Goal: Task Accomplishment & Management: Use online tool/utility

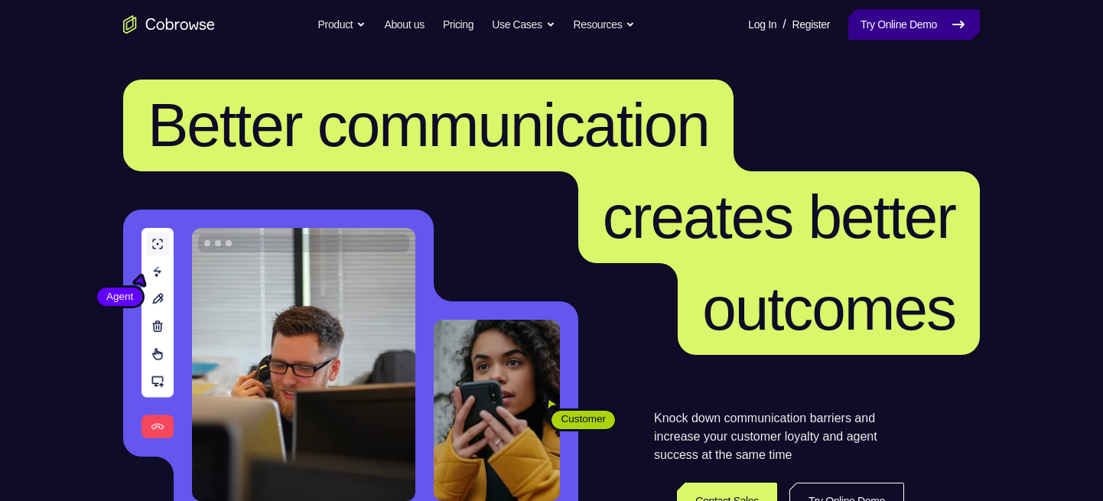
click at [910, 16] on link "Try Online Demo" at bounding box center [914, 24] width 132 height 31
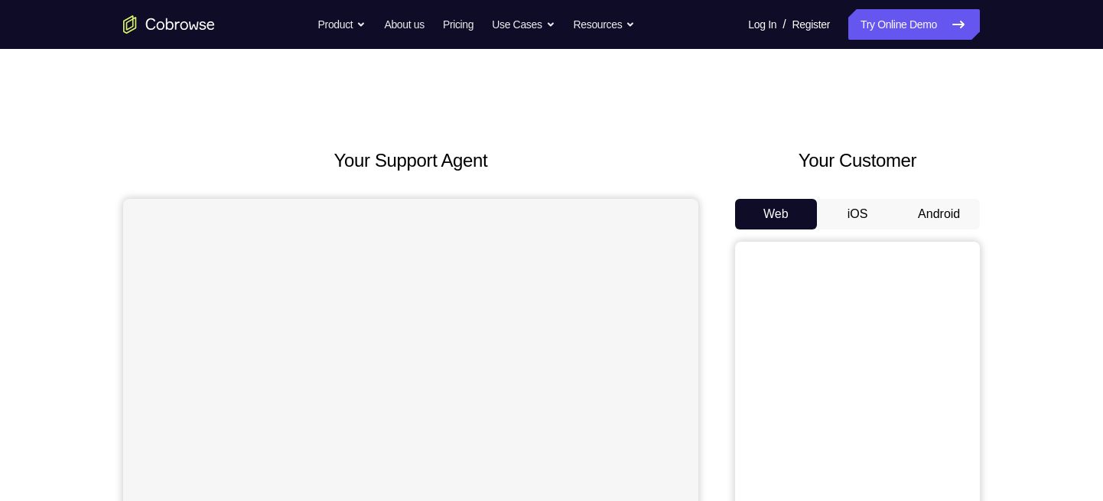
click at [956, 207] on button "Android" at bounding box center [939, 214] width 82 height 31
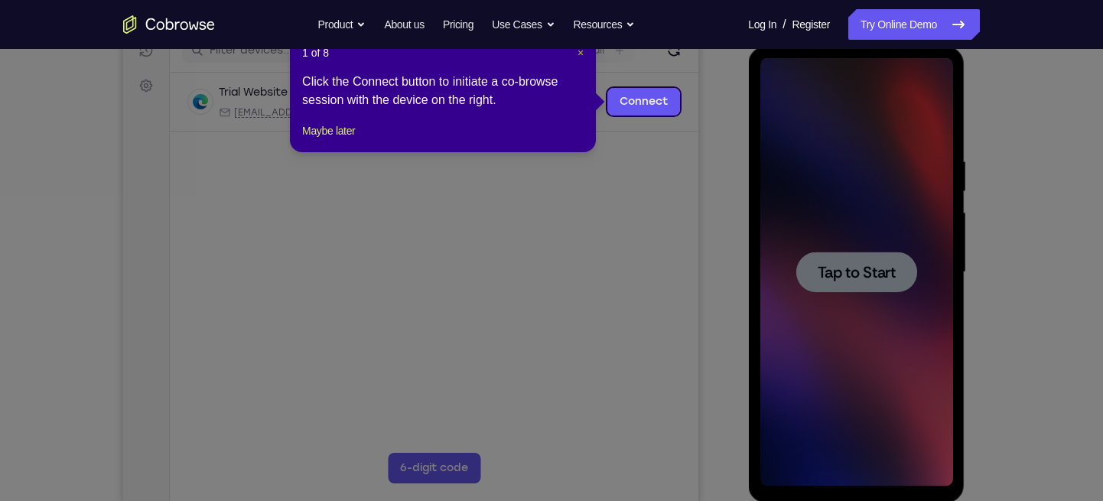
click at [577, 54] on span "×" at bounding box center [580, 53] width 6 height 12
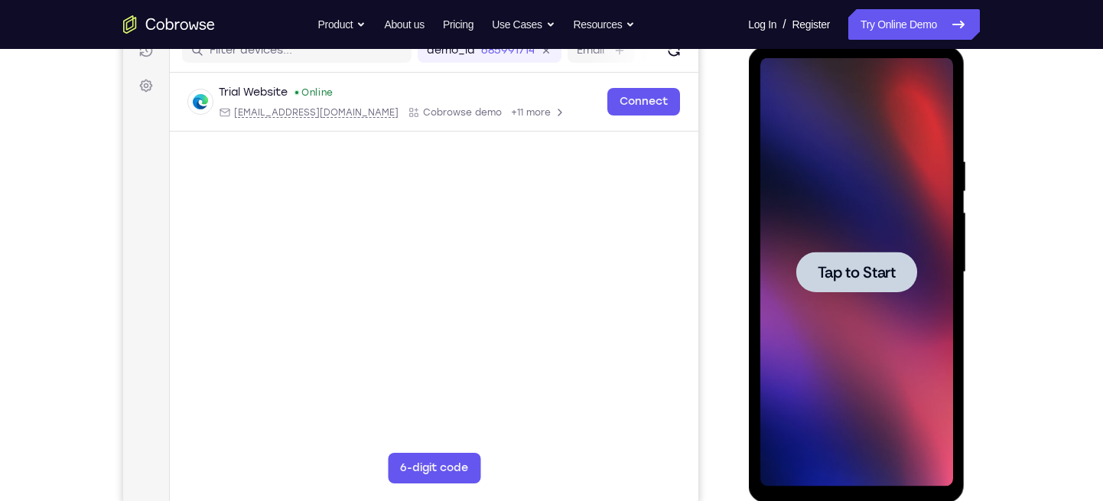
click at [888, 248] on div at bounding box center [855, 272] width 193 height 428
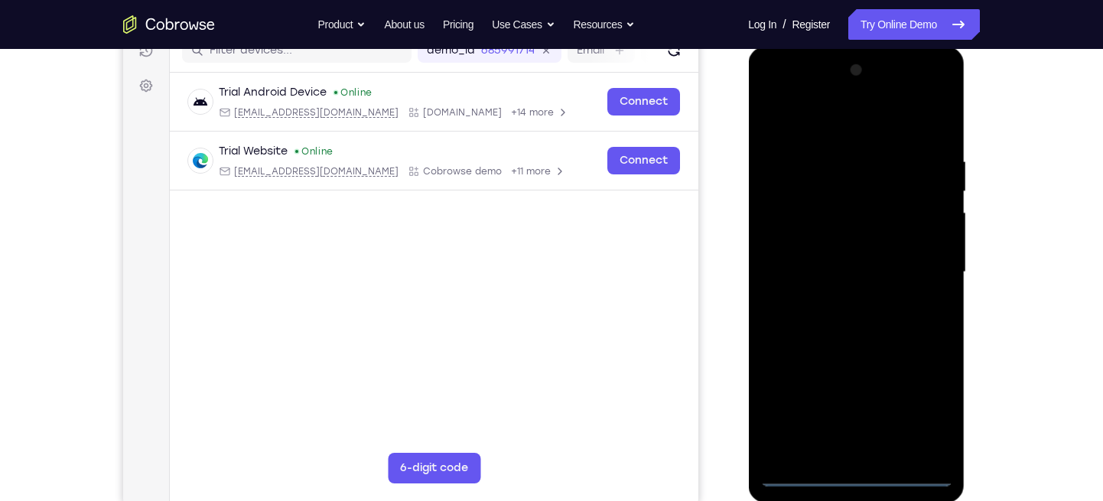
click at [852, 471] on div at bounding box center [855, 272] width 193 height 428
click at [920, 396] on div at bounding box center [855, 272] width 193 height 428
click at [771, 93] on div at bounding box center [855, 272] width 193 height 428
click at [918, 271] on div at bounding box center [855, 272] width 193 height 428
click at [836, 297] on div at bounding box center [855, 272] width 193 height 428
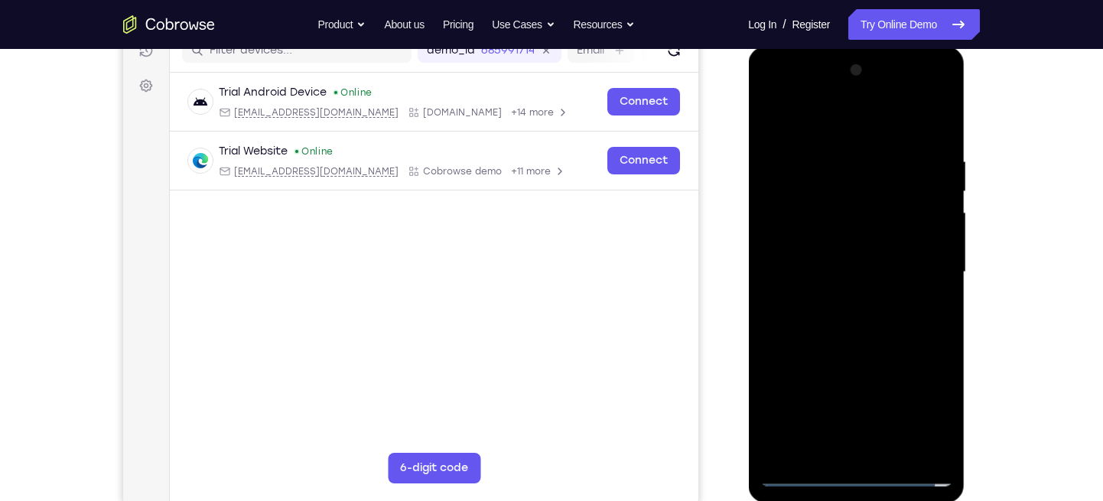
click at [804, 238] on div at bounding box center [855, 272] width 193 height 428
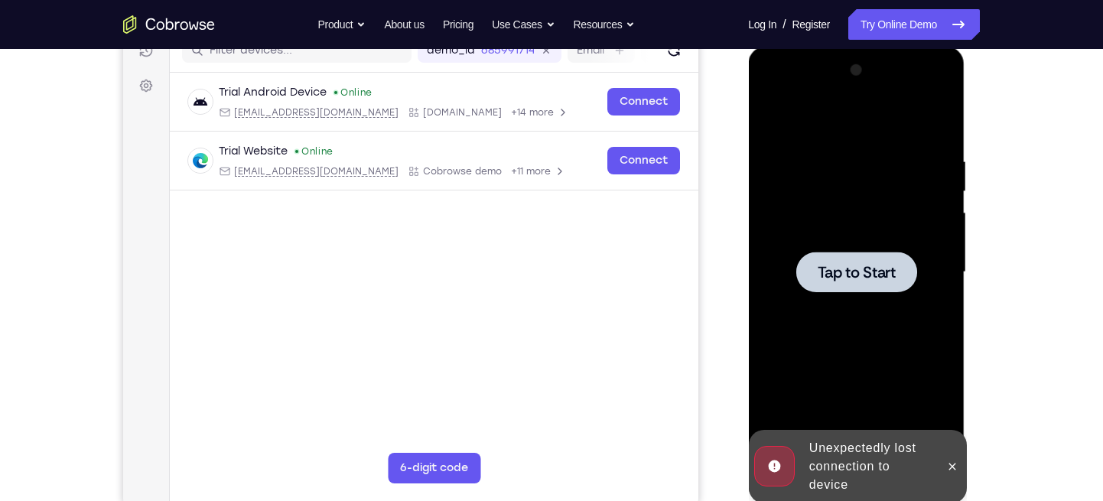
click at [879, 275] on span "Tap to Start" at bounding box center [856, 272] width 78 height 15
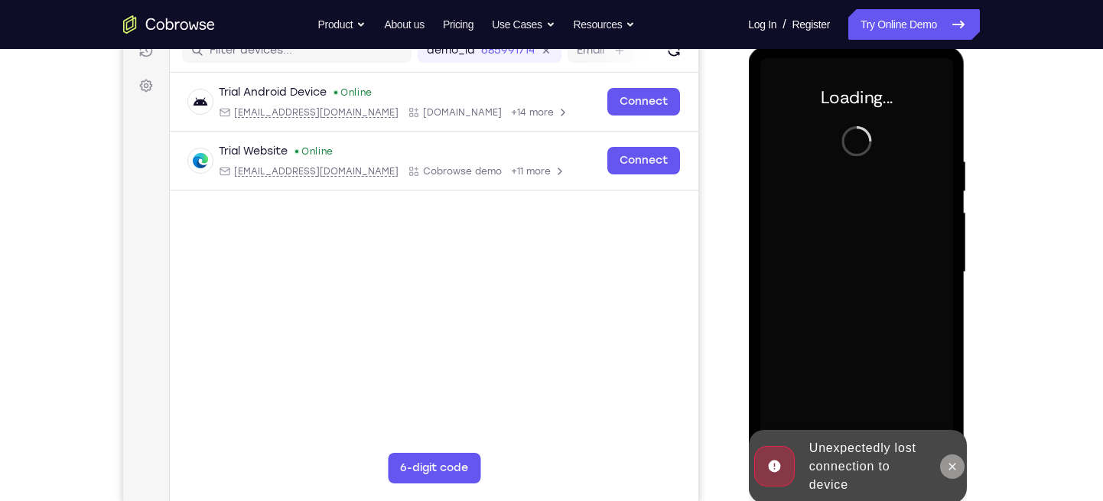
click at [958, 464] on button at bounding box center [951, 466] width 24 height 24
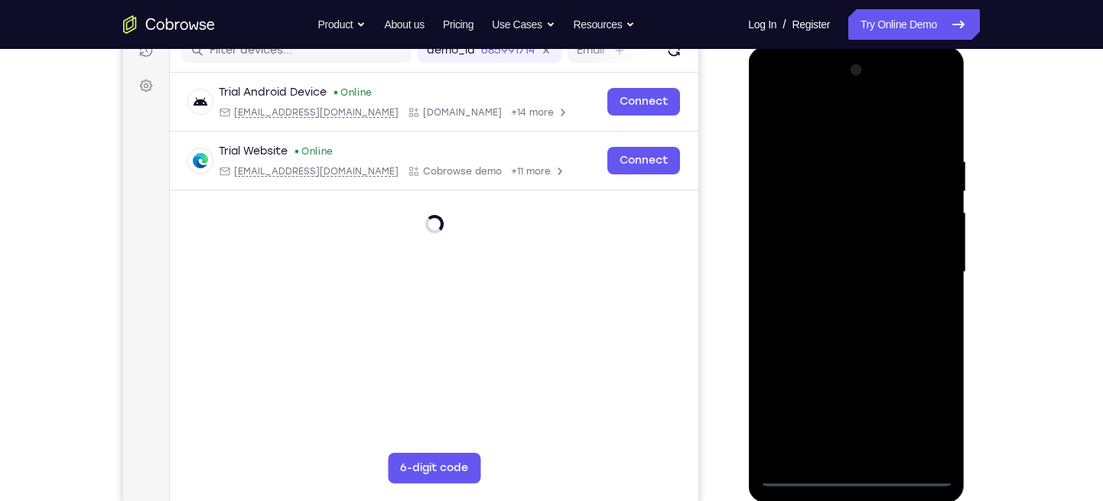
click at [857, 475] on div at bounding box center [855, 272] width 193 height 428
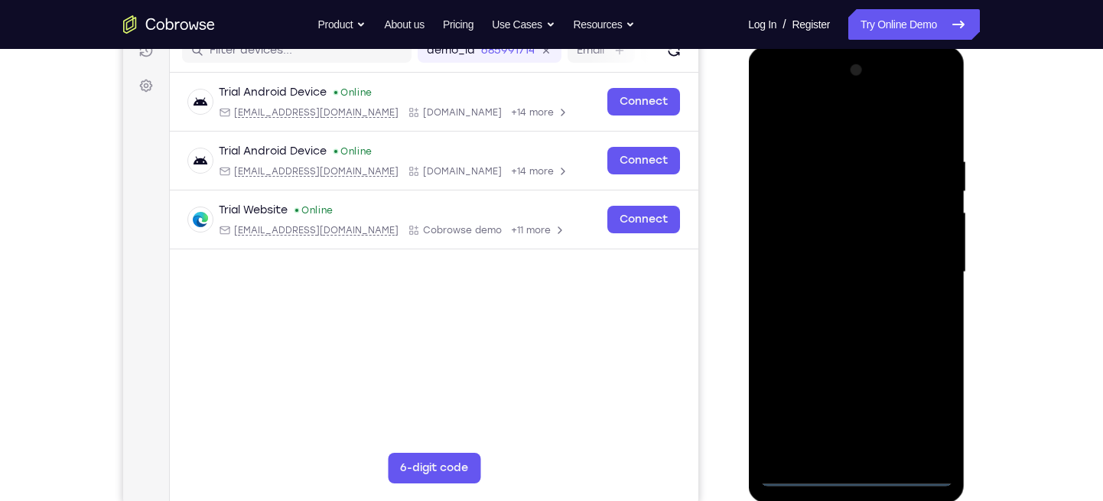
click at [926, 425] on div at bounding box center [855, 272] width 193 height 428
click at [777, 91] on div at bounding box center [855, 272] width 193 height 428
click at [924, 260] on div at bounding box center [855, 272] width 193 height 428
click at [839, 298] on div at bounding box center [855, 272] width 193 height 428
click at [829, 245] on div at bounding box center [855, 272] width 193 height 428
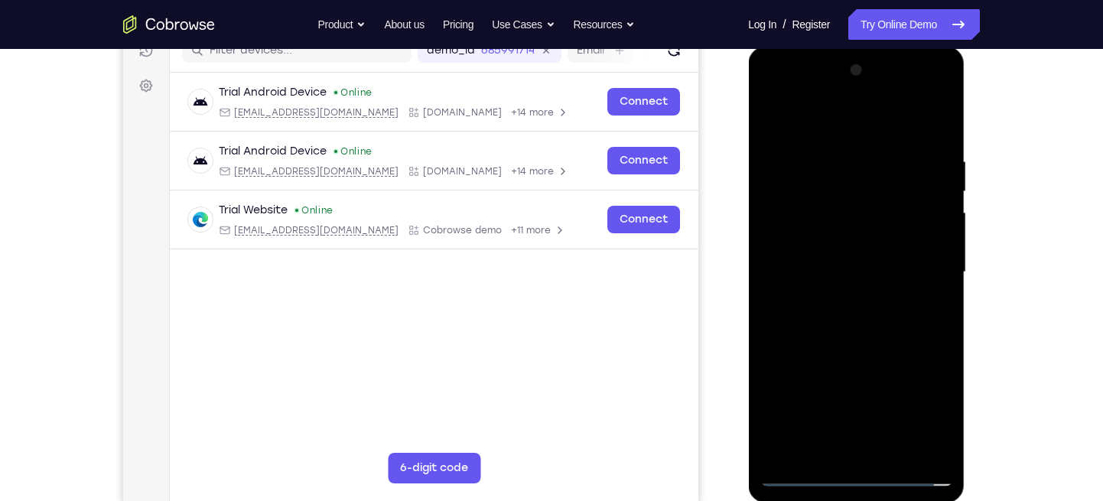
click at [809, 239] on div at bounding box center [855, 272] width 193 height 428
click at [788, 280] on div at bounding box center [855, 272] width 193 height 428
click at [794, 279] on div at bounding box center [855, 272] width 193 height 428
click at [926, 120] on div at bounding box center [855, 272] width 193 height 428
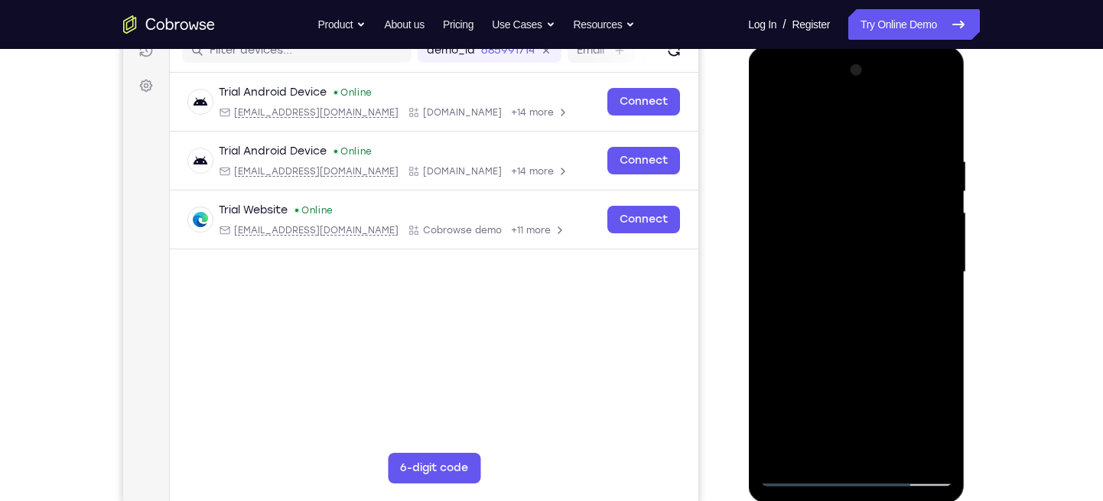
click at [937, 137] on div at bounding box center [855, 272] width 193 height 428
drag, startPoint x: 876, startPoint y: 313, endPoint x: 875, endPoint y: 275, distance: 38.3
click at [875, 275] on div at bounding box center [855, 272] width 193 height 428
click at [878, 367] on div at bounding box center [855, 272] width 193 height 428
click at [881, 380] on div at bounding box center [855, 272] width 193 height 428
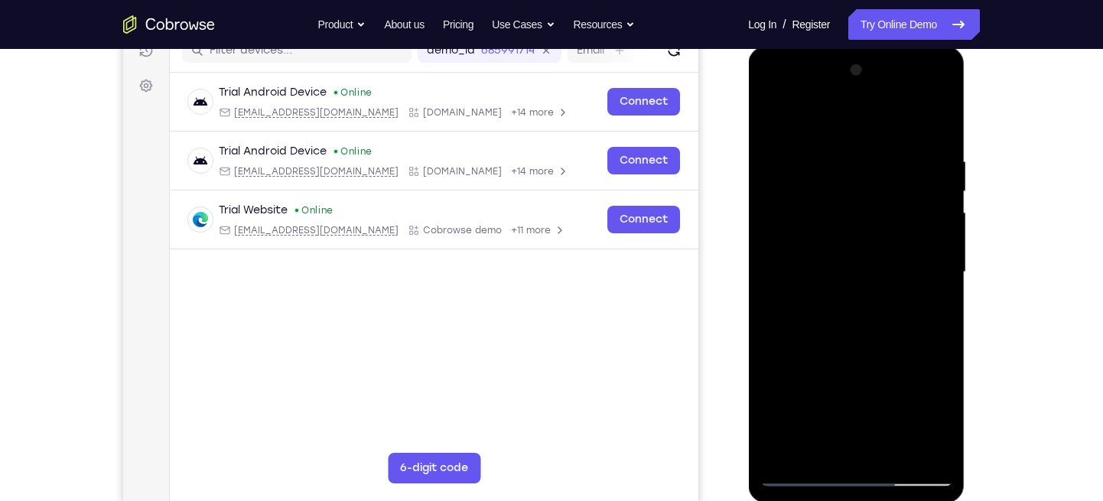
click at [779, 356] on div at bounding box center [855, 272] width 193 height 428
click at [781, 349] on div at bounding box center [855, 272] width 193 height 428
click at [895, 452] on div at bounding box center [855, 272] width 193 height 428
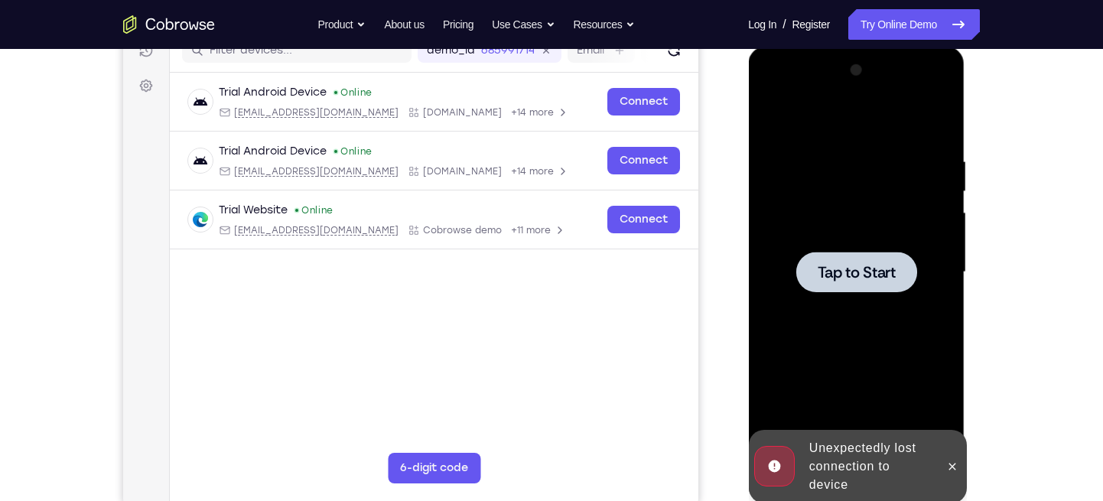
click at [828, 274] on span "Tap to Start" at bounding box center [856, 272] width 78 height 15
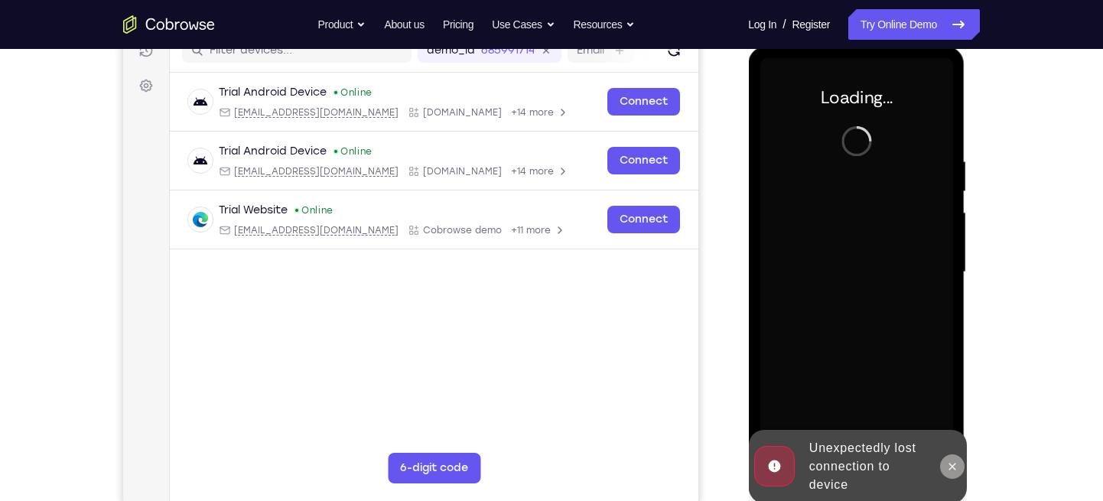
click at [954, 469] on icon at bounding box center [951, 466] width 7 height 7
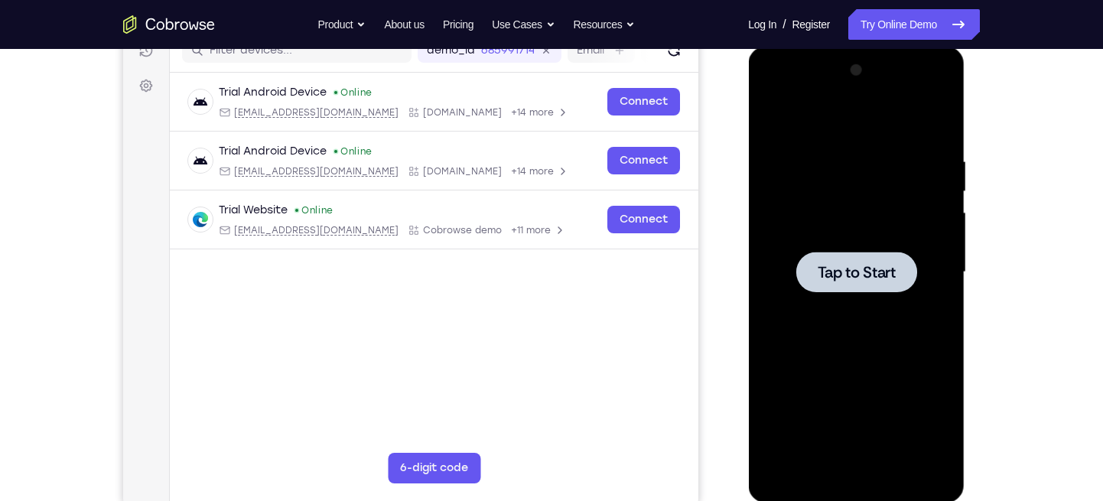
click at [832, 281] on div at bounding box center [855, 272] width 121 height 41
click at [827, 218] on div at bounding box center [855, 272] width 193 height 428
click at [832, 280] on span "Tap to Start" at bounding box center [856, 272] width 78 height 15
click at [825, 278] on span "Tap to Start" at bounding box center [856, 272] width 78 height 15
click at [823, 260] on div at bounding box center [855, 272] width 121 height 41
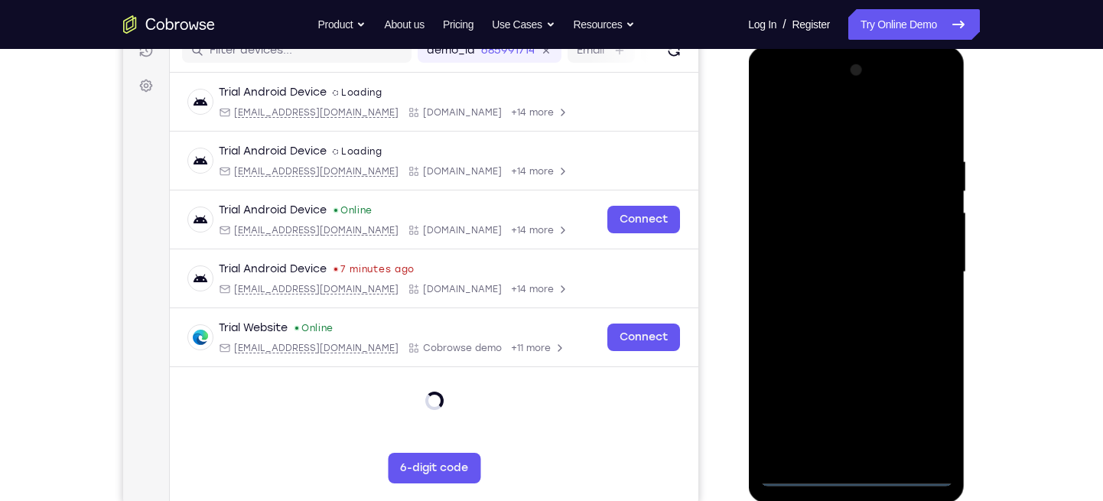
click at [895, 408] on div at bounding box center [855, 272] width 193 height 428
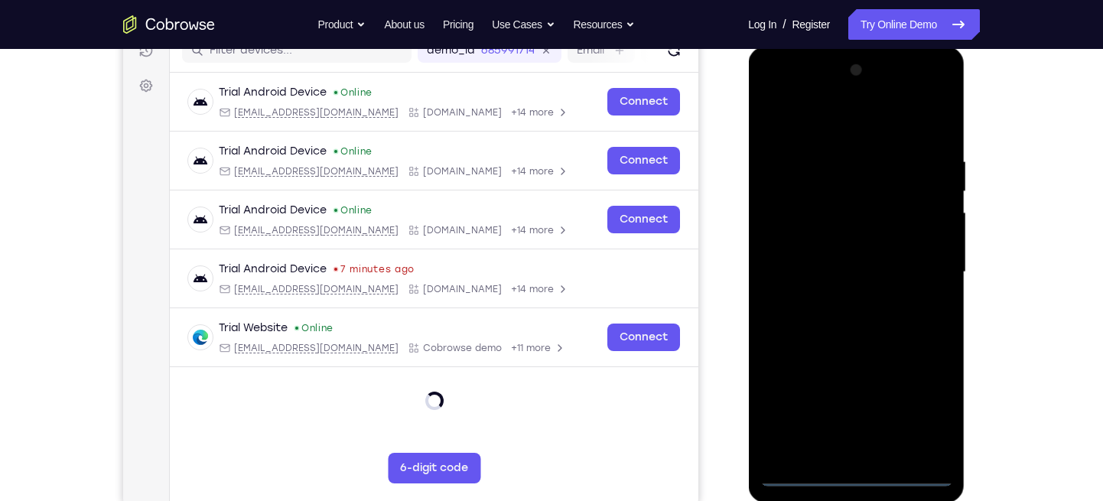
click at [851, 471] on div at bounding box center [855, 272] width 193 height 428
click at [859, 476] on div at bounding box center [855, 272] width 193 height 428
click at [927, 404] on div at bounding box center [855, 272] width 193 height 428
click at [771, 95] on div at bounding box center [855, 272] width 193 height 428
click at [913, 255] on div at bounding box center [855, 272] width 193 height 428
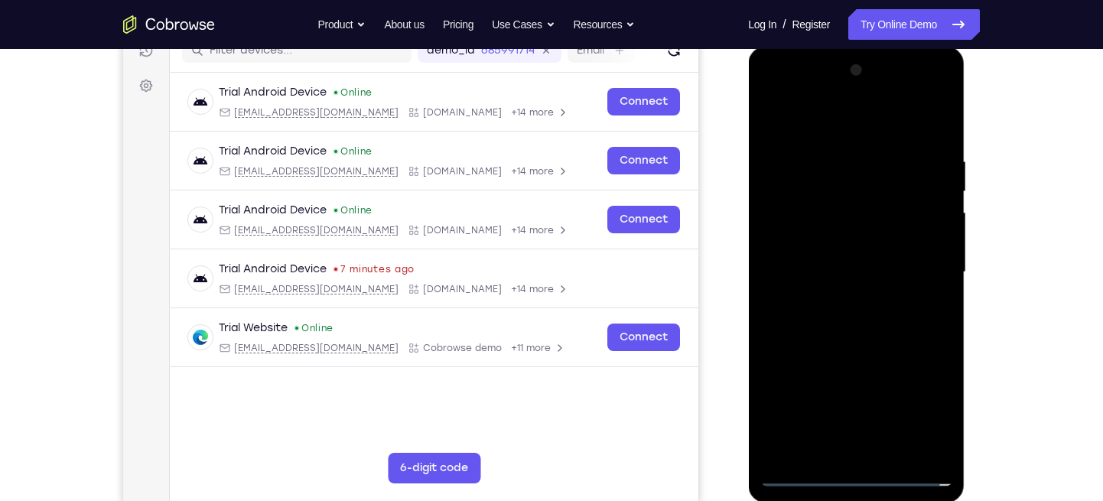
click at [834, 302] on div at bounding box center [855, 272] width 193 height 428
click at [821, 251] on div at bounding box center [855, 272] width 193 height 428
click at [797, 294] on div at bounding box center [855, 272] width 193 height 428
click at [804, 287] on div at bounding box center [855, 272] width 193 height 428
click at [810, 273] on div at bounding box center [855, 272] width 193 height 428
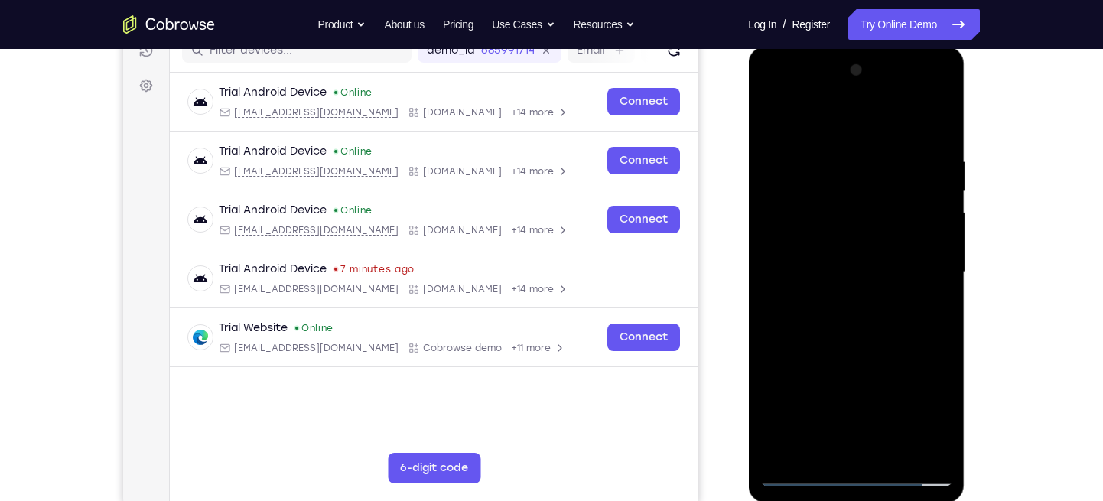
click at [790, 320] on div at bounding box center [855, 272] width 193 height 428
click at [808, 313] on div at bounding box center [855, 272] width 193 height 428
click at [798, 323] on div at bounding box center [855, 272] width 193 height 428
click at [939, 135] on div at bounding box center [855, 272] width 193 height 428
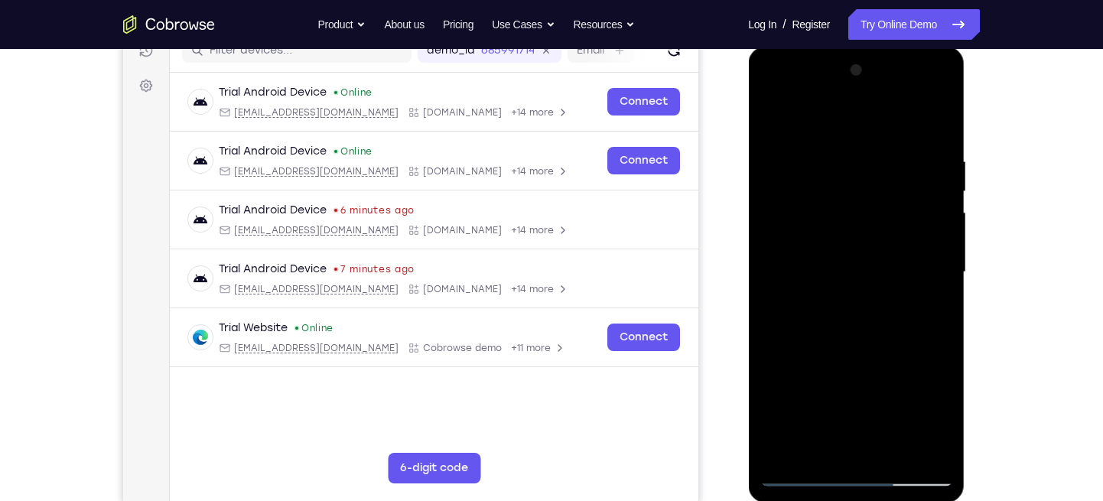
drag, startPoint x: 878, startPoint y: 184, endPoint x: 876, endPoint y: 265, distance: 81.1
click at [876, 265] on div at bounding box center [855, 272] width 193 height 428
click at [769, 146] on div at bounding box center [855, 272] width 193 height 428
click at [942, 452] on div at bounding box center [855, 272] width 193 height 428
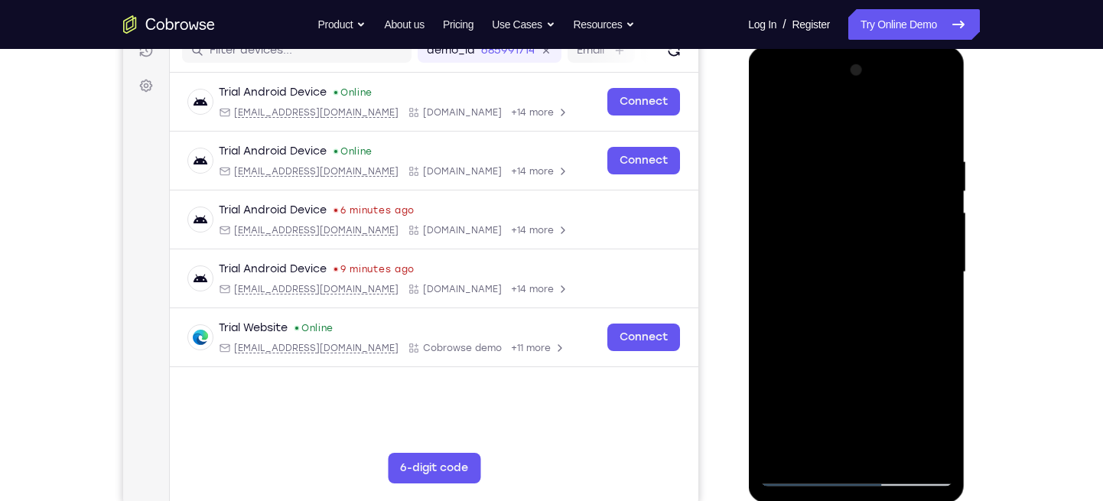
click at [798, 470] on div at bounding box center [855, 272] width 193 height 428
click at [855, 471] on div at bounding box center [855, 272] width 193 height 428
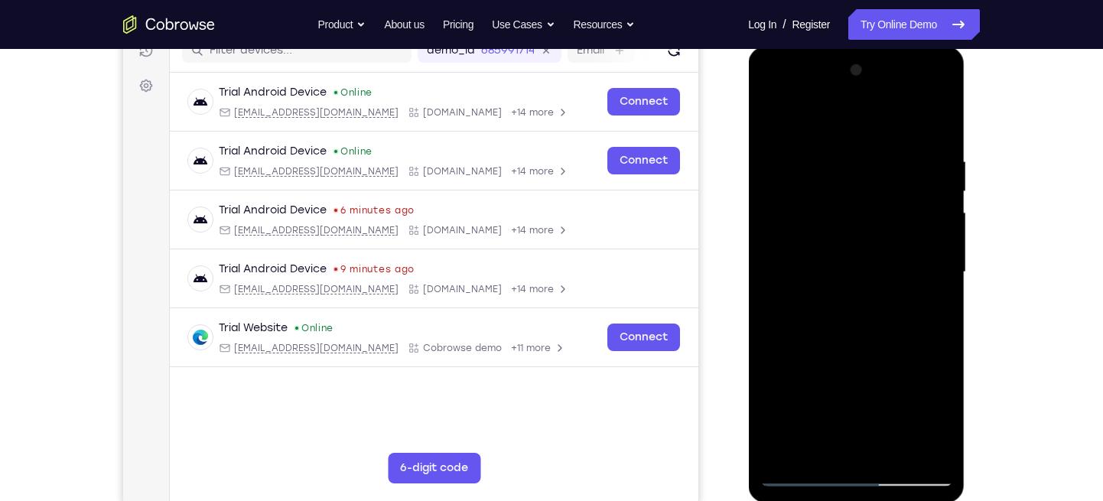
click at [855, 471] on div at bounding box center [855, 272] width 193 height 428
click at [855, 47] on div at bounding box center [856, 47] width 216 height 0
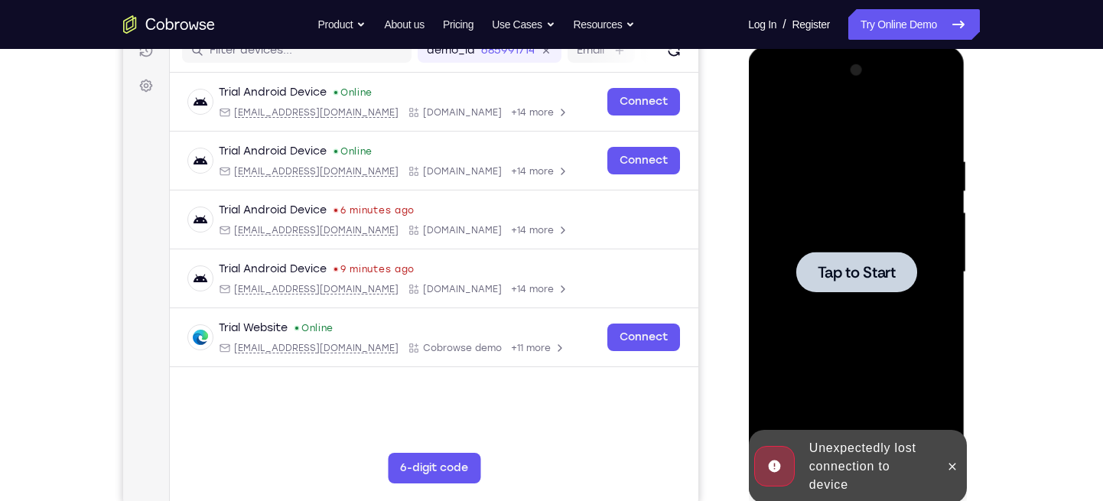
click at [855, 471] on div "Online web based iOS Simulators and Android Emulators. Run iPhone, iPad, Mobile…" at bounding box center [857, 276] width 218 height 459
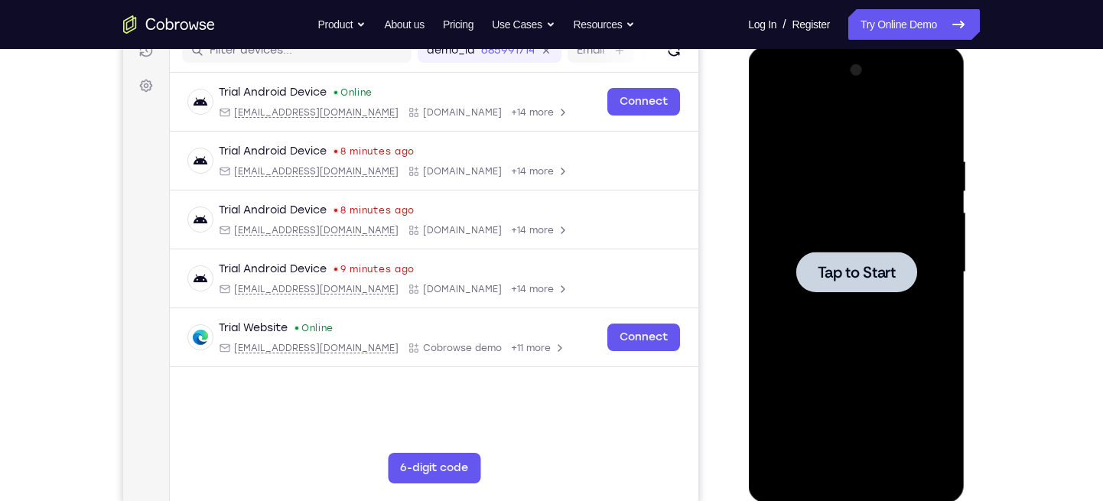
click at [828, 310] on div at bounding box center [855, 272] width 193 height 428
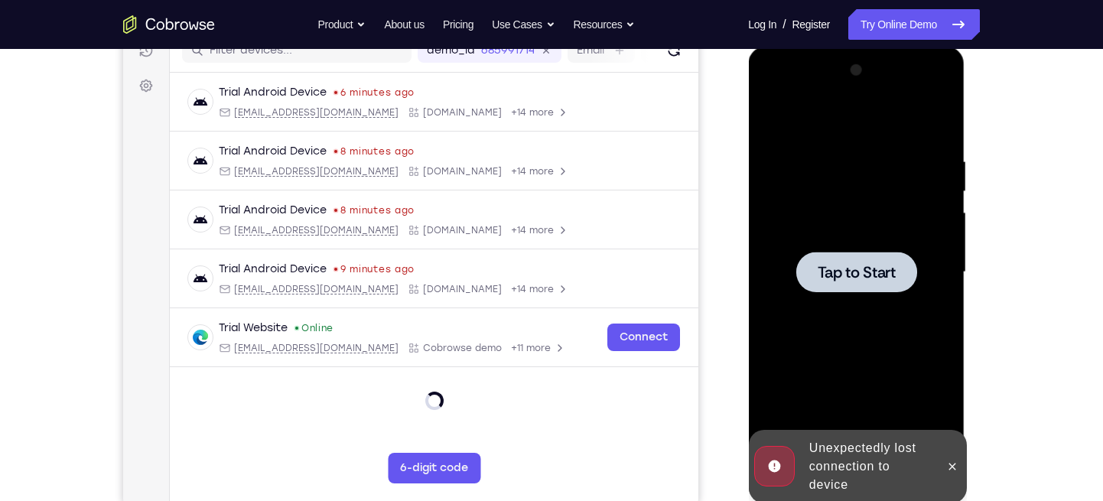
click at [833, 250] on div at bounding box center [855, 272] width 193 height 428
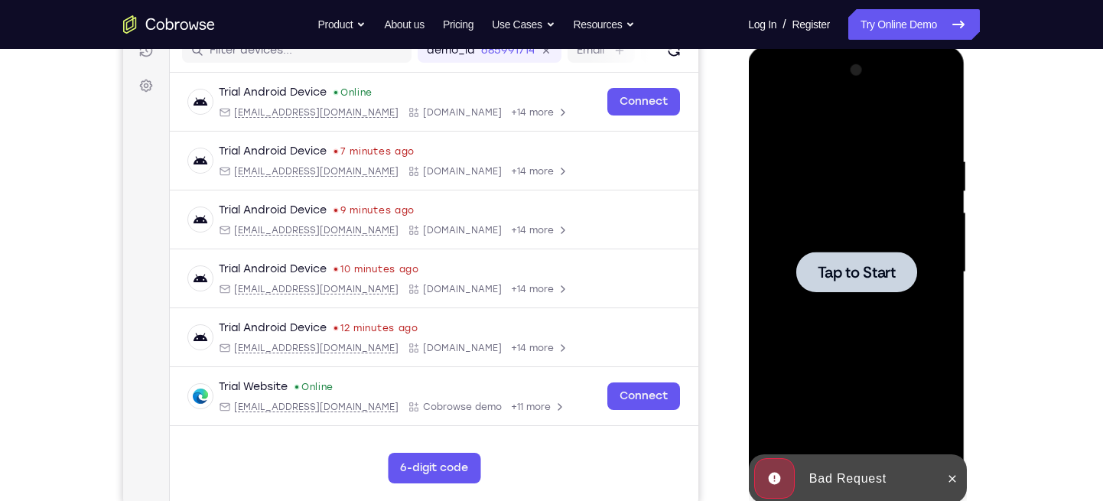
click at [823, 339] on div at bounding box center [855, 272] width 193 height 428
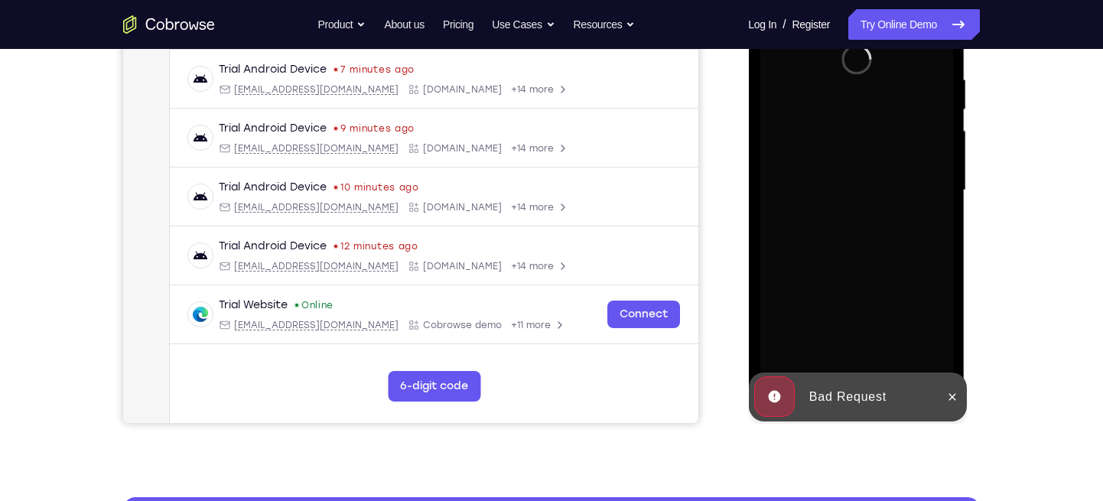
scroll to position [289, 0]
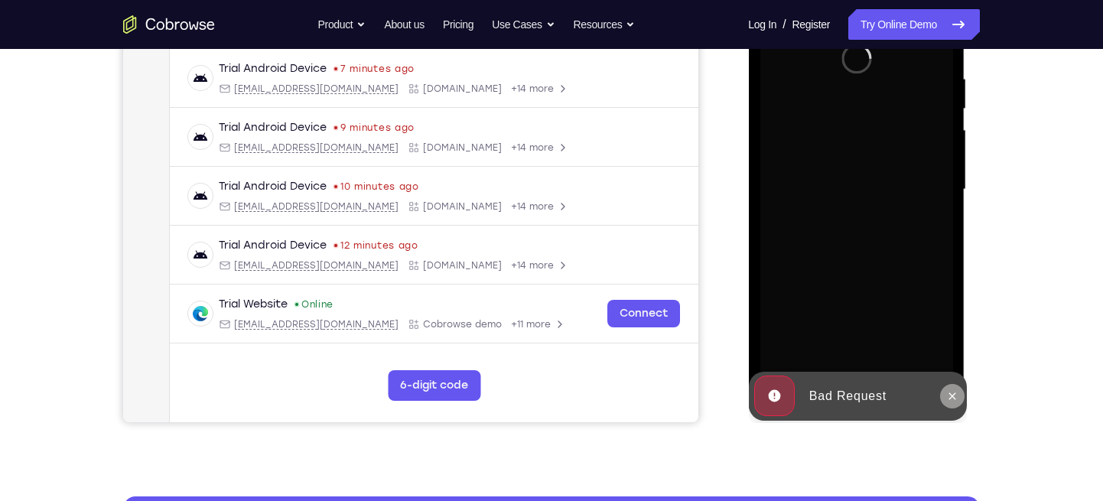
click at [950, 393] on icon at bounding box center [951, 396] width 12 height 12
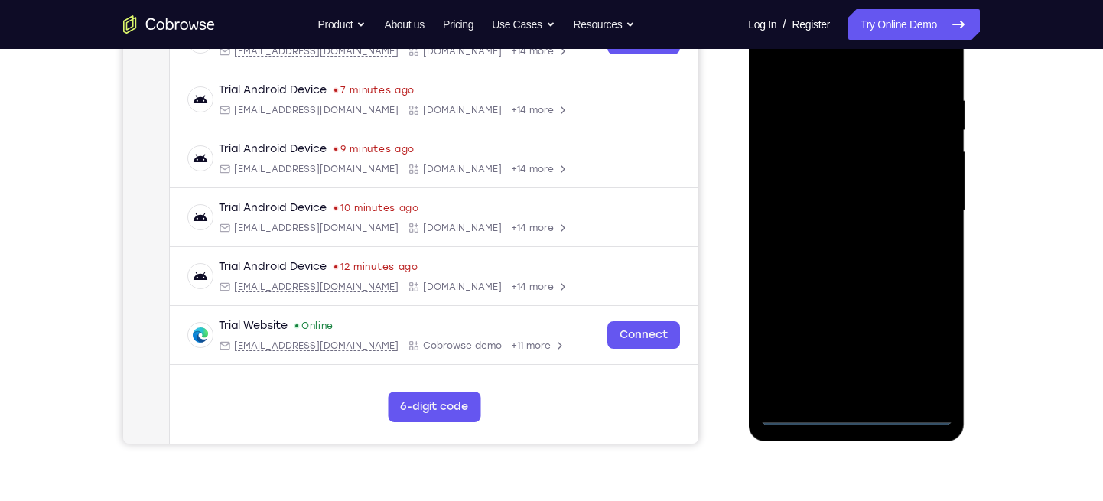
scroll to position [269, 0]
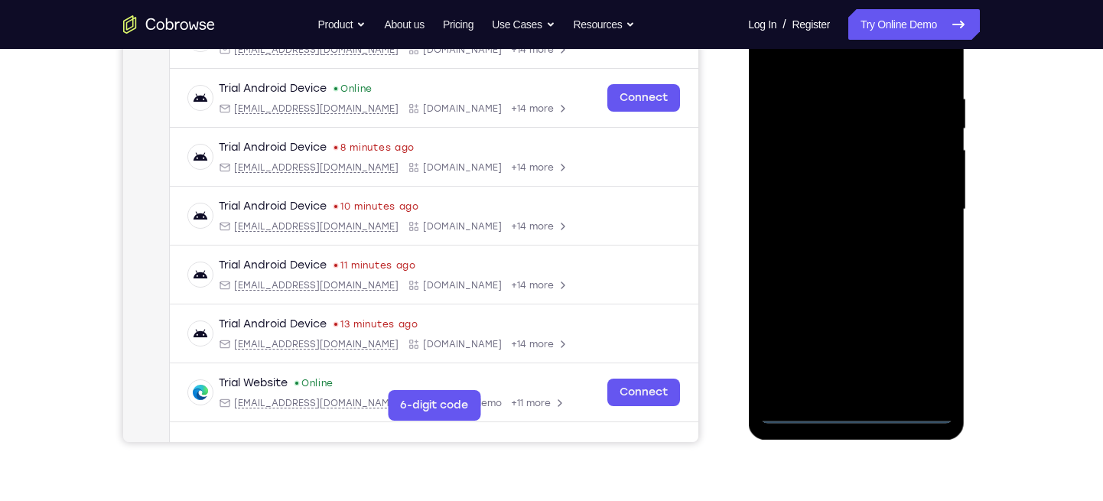
click at [859, 415] on div at bounding box center [855, 209] width 193 height 428
click at [931, 347] on div at bounding box center [855, 209] width 193 height 428
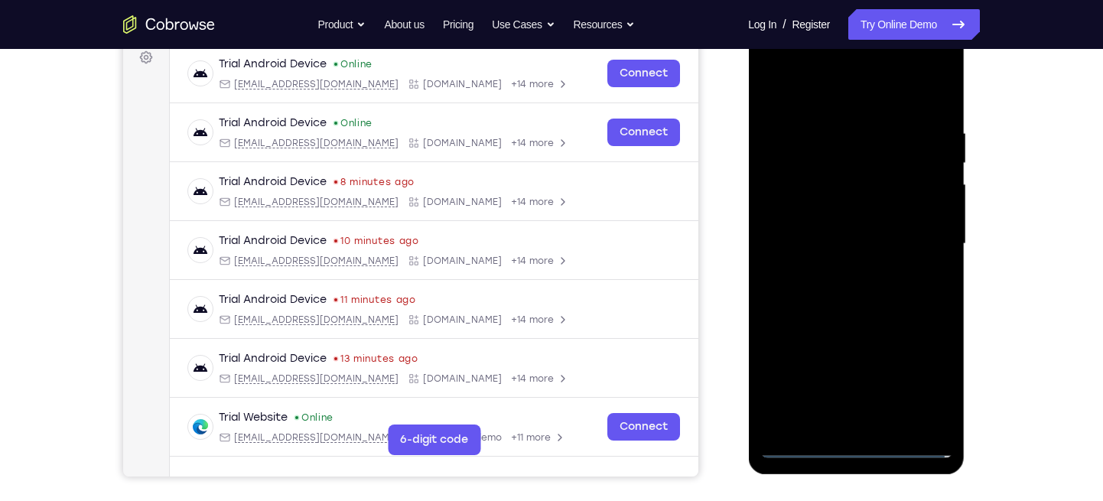
scroll to position [222, 0]
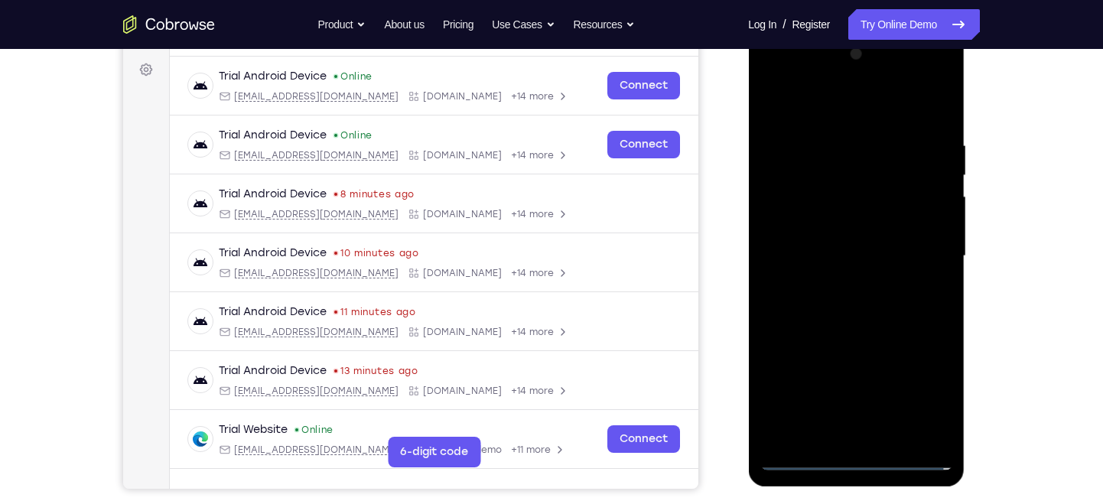
click at [771, 72] on div at bounding box center [855, 256] width 193 height 428
click at [923, 248] on div at bounding box center [855, 256] width 193 height 428
click at [840, 283] on div at bounding box center [855, 256] width 193 height 428
click at [812, 235] on div at bounding box center [855, 256] width 193 height 428
click at [791, 216] on div at bounding box center [855, 256] width 193 height 428
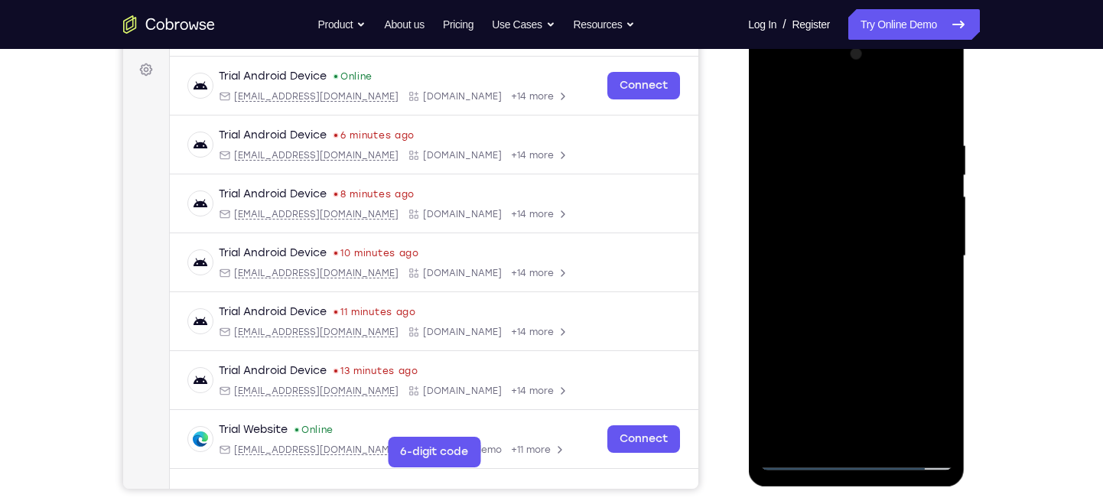
click at [816, 264] on div at bounding box center [855, 256] width 193 height 428
click at [789, 303] on div at bounding box center [855, 256] width 193 height 428
click at [788, 304] on div at bounding box center [855, 256] width 193 height 428
click at [934, 118] on div at bounding box center [855, 256] width 193 height 428
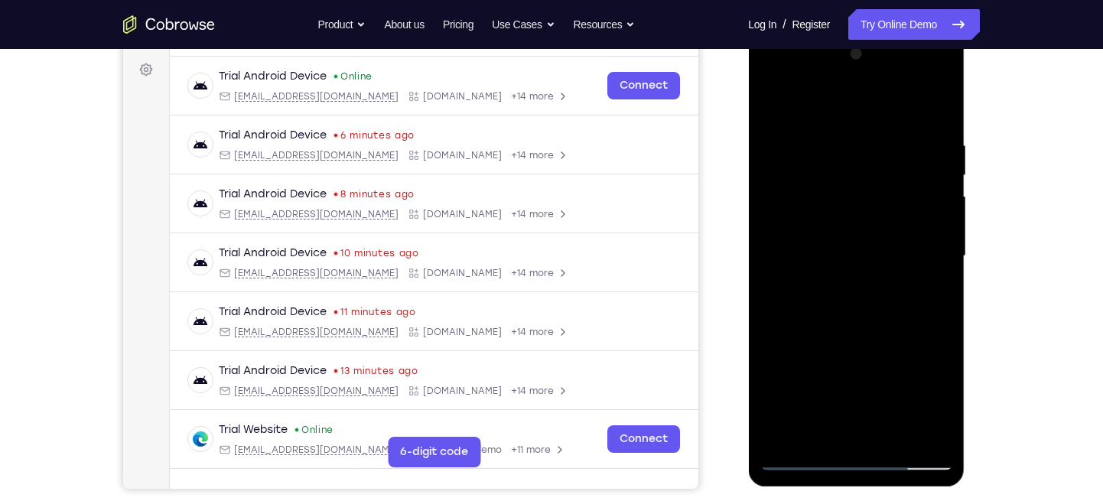
click at [937, 431] on div at bounding box center [855, 256] width 193 height 428
click at [936, 295] on div at bounding box center [855, 256] width 193 height 428
click at [875, 307] on div at bounding box center [855, 256] width 193 height 428
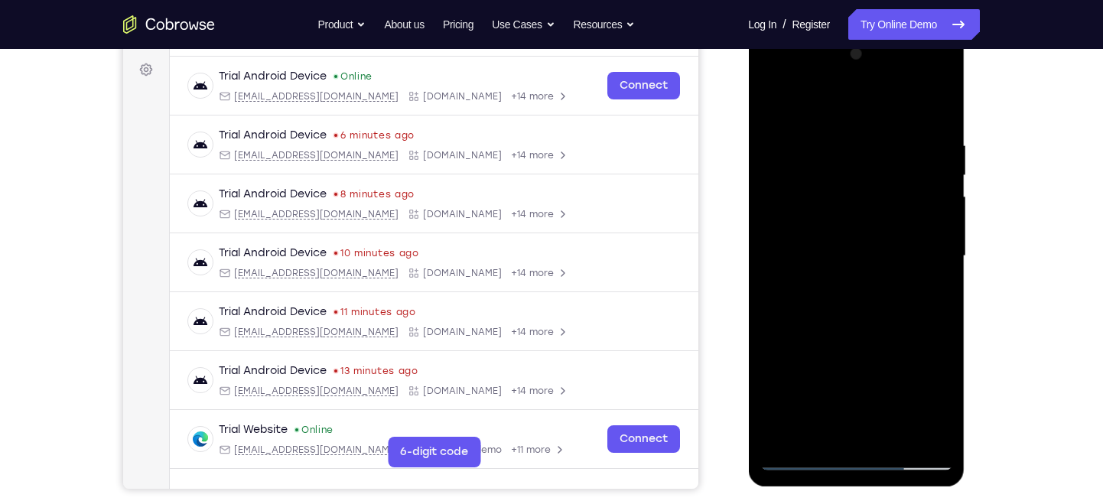
click at [896, 440] on div at bounding box center [855, 256] width 193 height 428
click at [872, 343] on div at bounding box center [855, 256] width 193 height 428
click at [891, 234] on div at bounding box center [855, 256] width 193 height 428
click at [775, 106] on div at bounding box center [855, 256] width 193 height 428
click at [778, 146] on div at bounding box center [855, 256] width 193 height 428
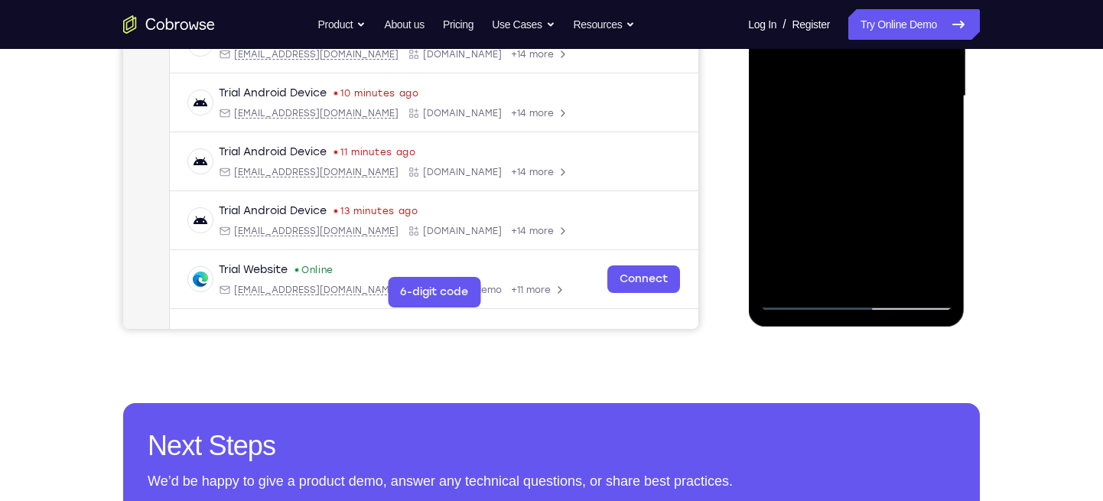
scroll to position [383, 0]
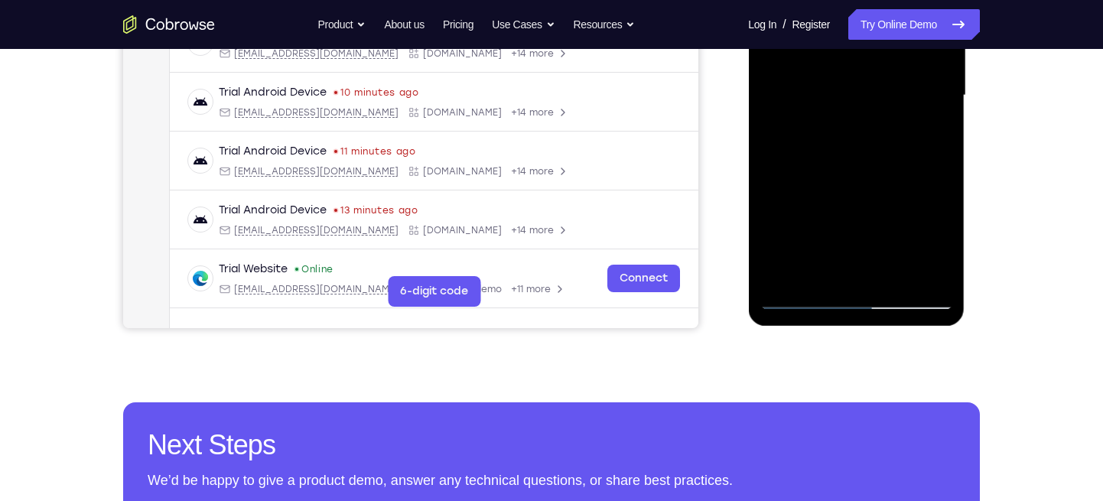
click at [814, 265] on div at bounding box center [855, 95] width 193 height 428
click at [771, 199] on div at bounding box center [855, 95] width 193 height 428
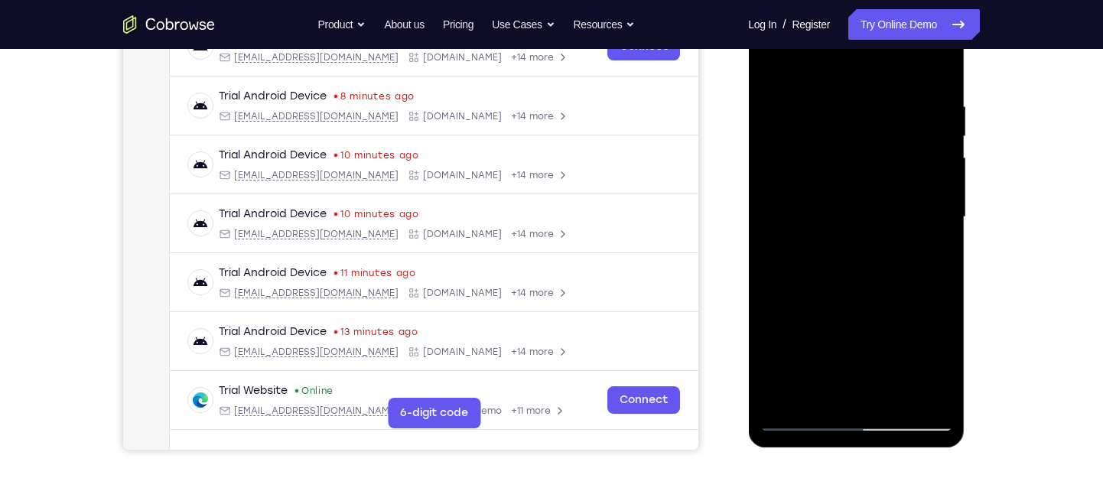
scroll to position [261, 0]
click at [929, 67] on div at bounding box center [855, 218] width 193 height 428
click at [771, 60] on div at bounding box center [855, 218] width 193 height 428
click at [875, 83] on div at bounding box center [855, 218] width 193 height 428
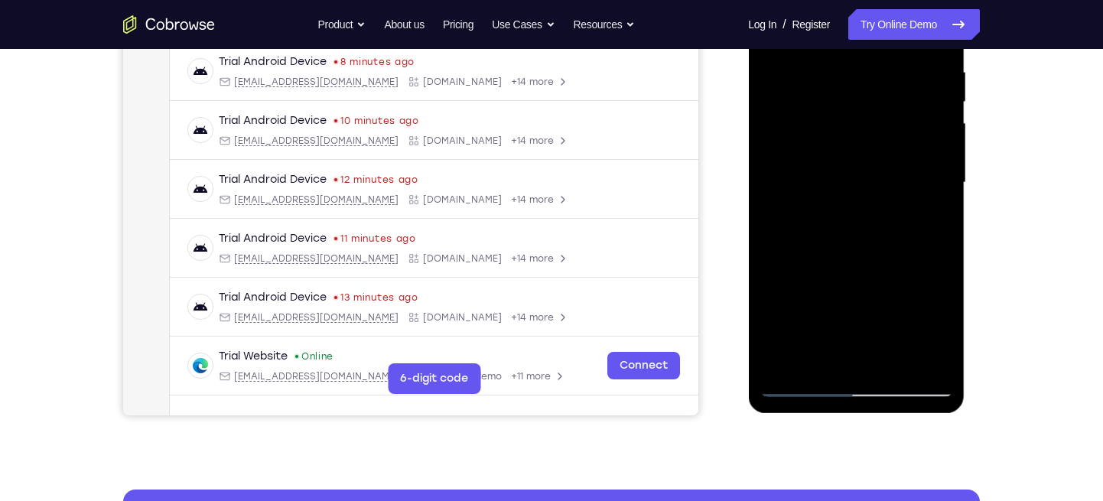
scroll to position [298, 0]
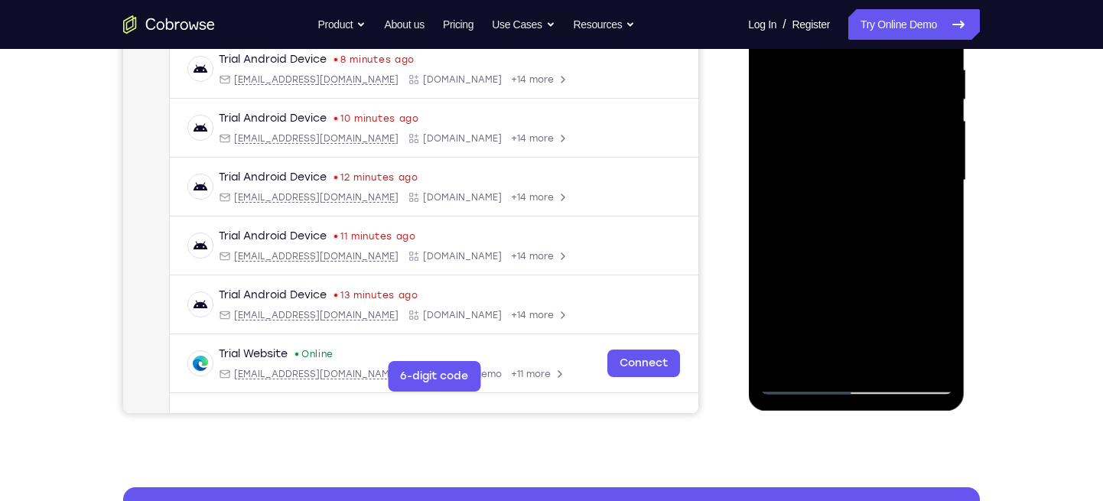
click at [934, 124] on div at bounding box center [855, 180] width 193 height 428
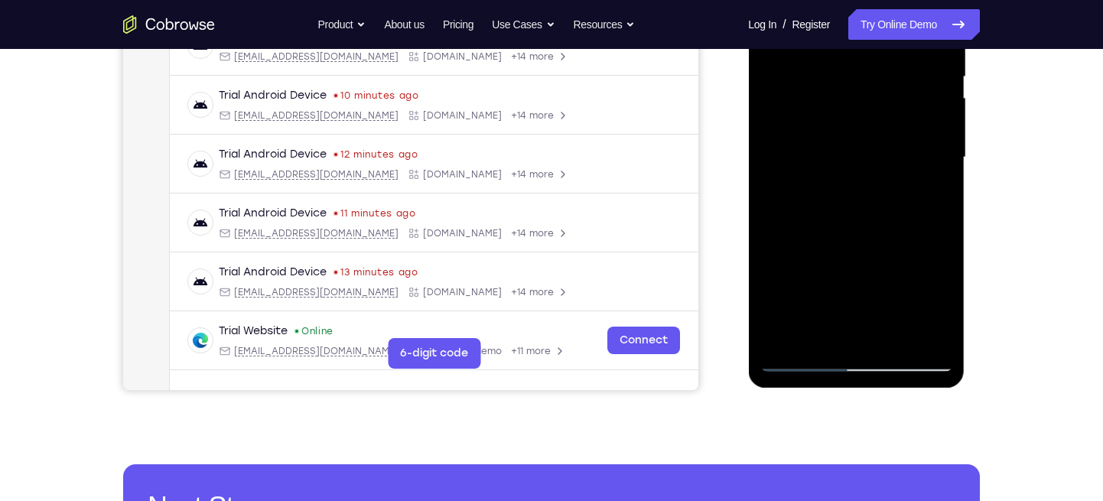
scroll to position [320, 0]
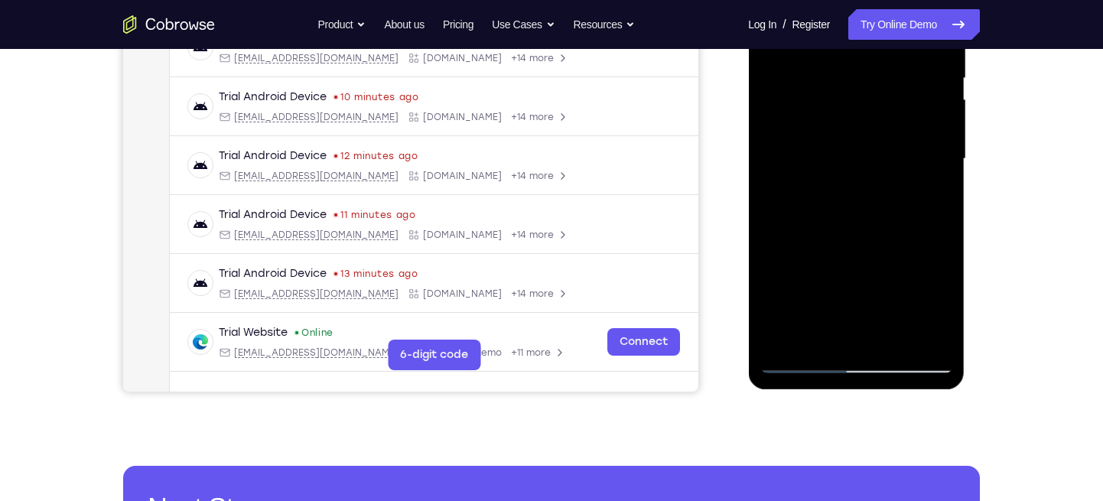
click at [914, 332] on div at bounding box center [855, 159] width 193 height 428
click at [931, 194] on div at bounding box center [855, 159] width 193 height 428
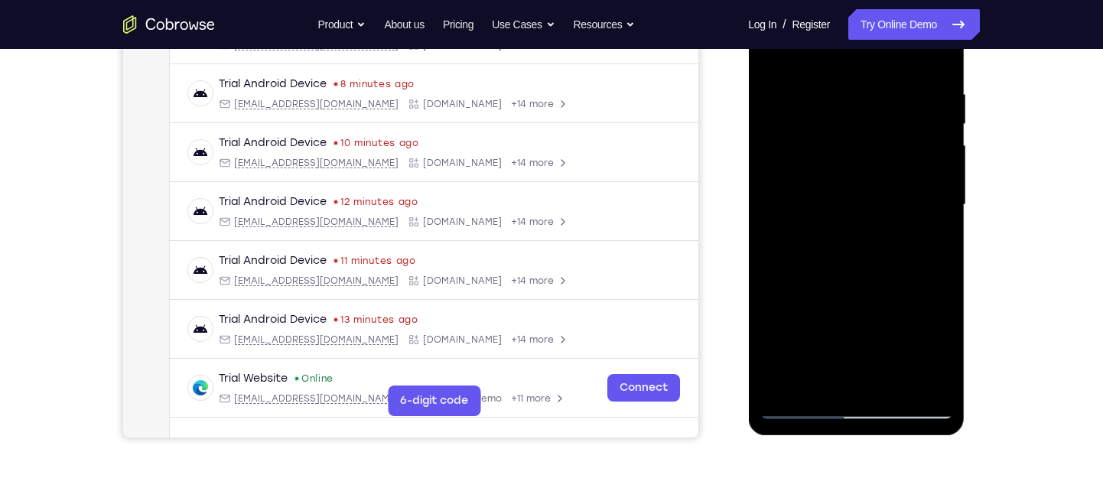
scroll to position [268, 0]
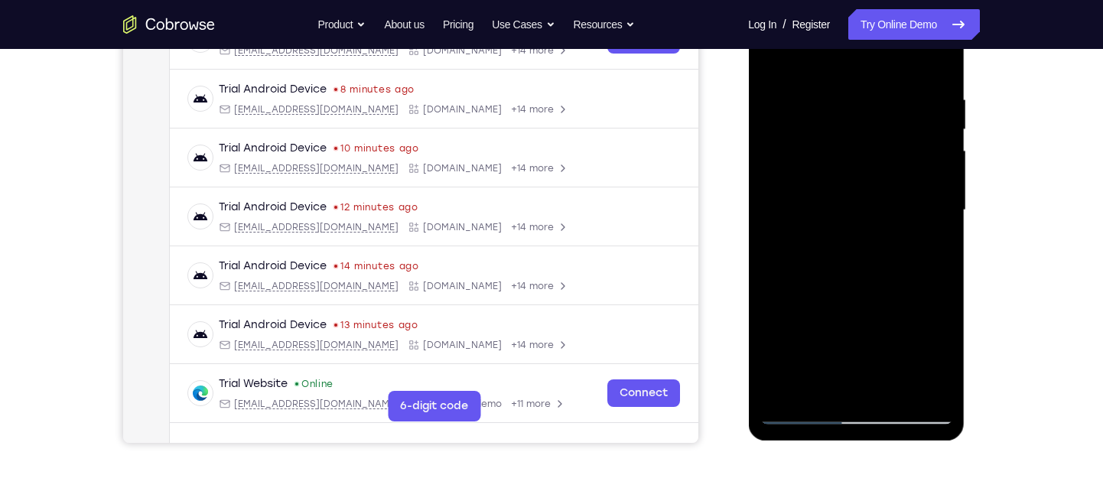
click at [921, 121] on div at bounding box center [855, 210] width 193 height 428
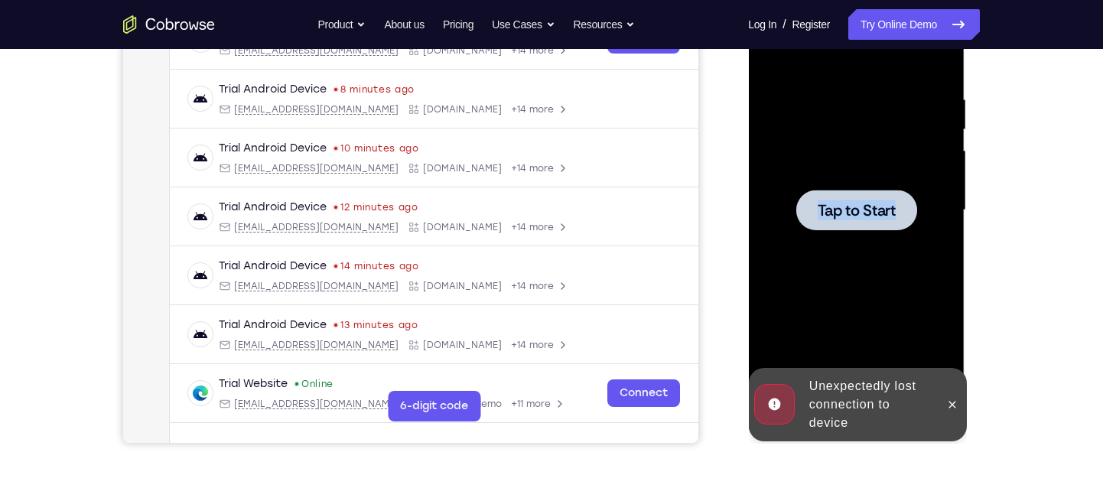
drag, startPoint x: 921, startPoint y: 287, endPoint x: 885, endPoint y: 187, distance: 106.4
click at [885, 187] on div at bounding box center [855, 210] width 193 height 428
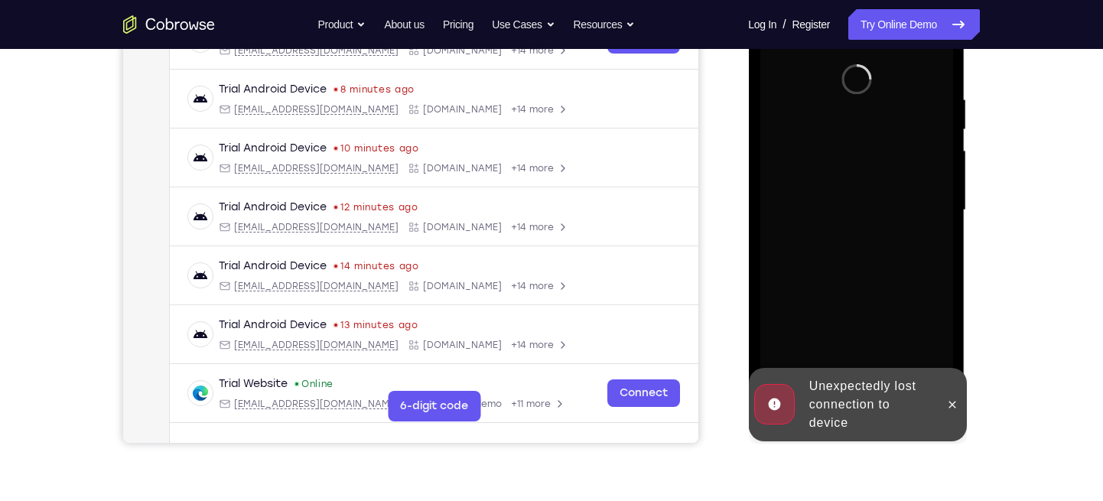
click at [885, 187] on div at bounding box center [855, 210] width 193 height 428
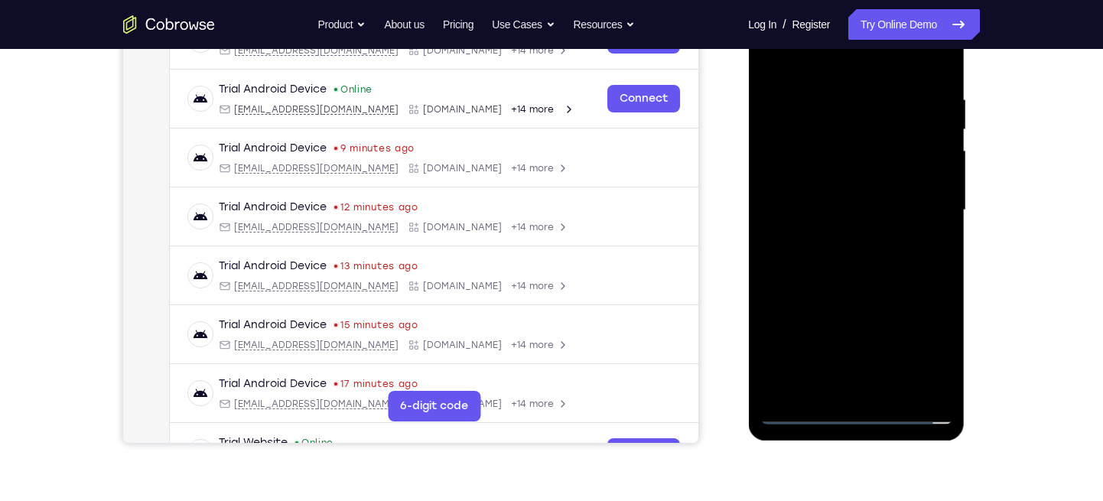
click at [850, 414] on div at bounding box center [855, 210] width 193 height 428
click at [927, 346] on div at bounding box center [855, 210] width 193 height 428
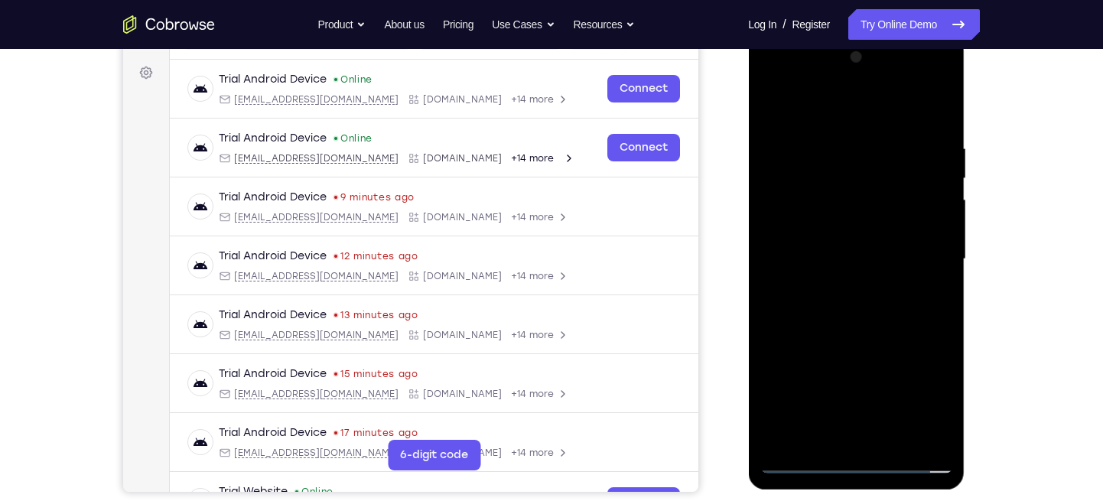
scroll to position [219, 0]
click at [774, 80] on div at bounding box center [855, 260] width 193 height 428
click at [921, 271] on div at bounding box center [855, 260] width 193 height 428
click at [838, 286] on div at bounding box center [855, 260] width 193 height 428
click at [827, 243] on div at bounding box center [855, 260] width 193 height 428
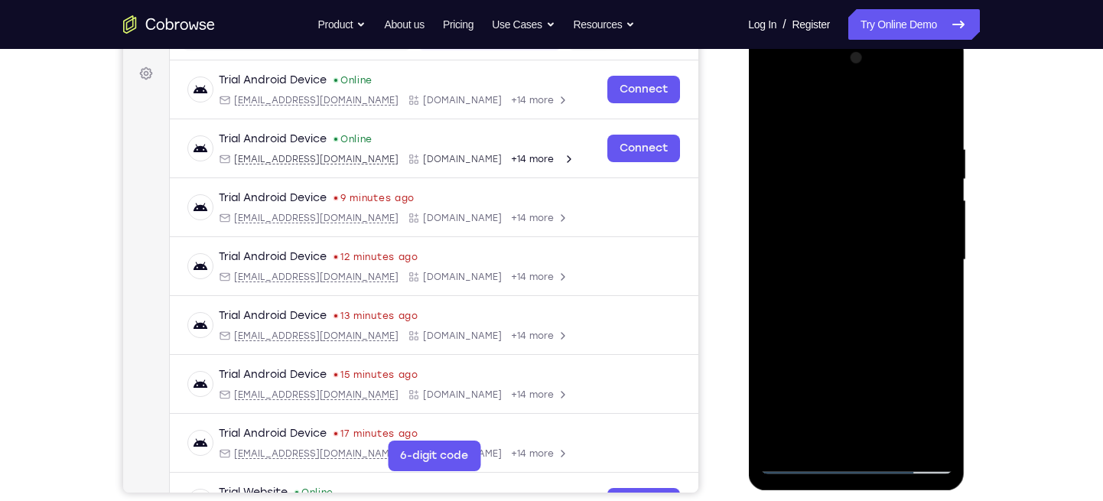
click at [792, 225] on div at bounding box center [855, 260] width 193 height 428
click at [807, 256] on div at bounding box center [855, 260] width 193 height 428
click at [794, 310] on div at bounding box center [855, 260] width 193 height 428
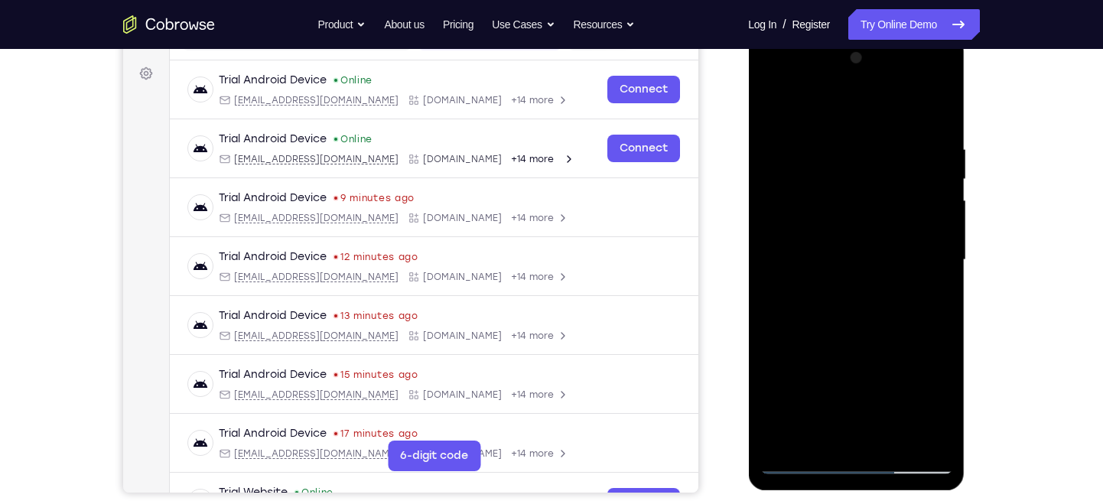
click at [942, 128] on div at bounding box center [855, 260] width 193 height 428
click at [931, 112] on div at bounding box center [855, 260] width 193 height 428
click at [939, 97] on div at bounding box center [855, 260] width 193 height 428
click at [939, 102] on div at bounding box center [855, 260] width 193 height 428
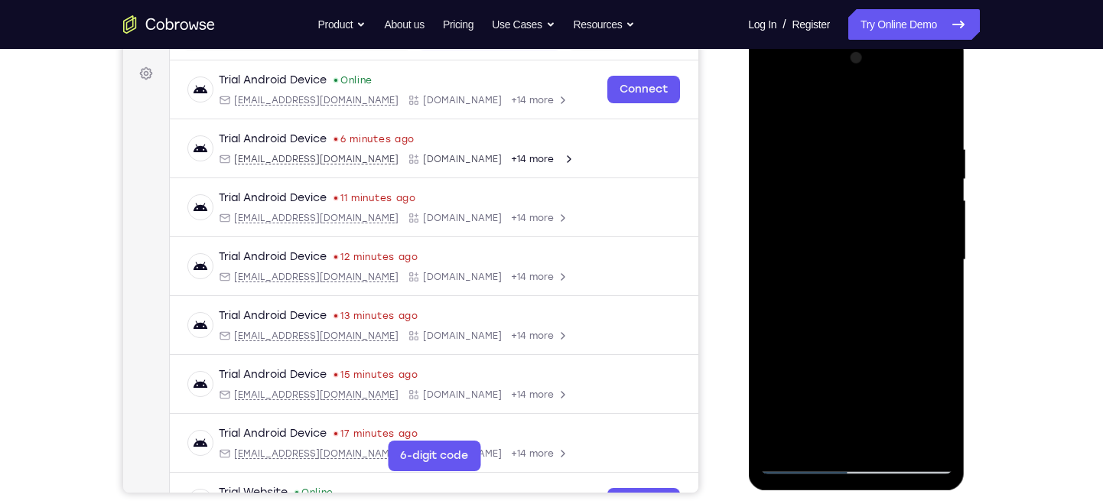
click at [773, 98] on div at bounding box center [855, 260] width 193 height 428
click at [773, 106] on div at bounding box center [855, 260] width 193 height 428
click at [784, 437] on div at bounding box center [855, 260] width 193 height 428
click at [880, 141] on div at bounding box center [855, 260] width 193 height 428
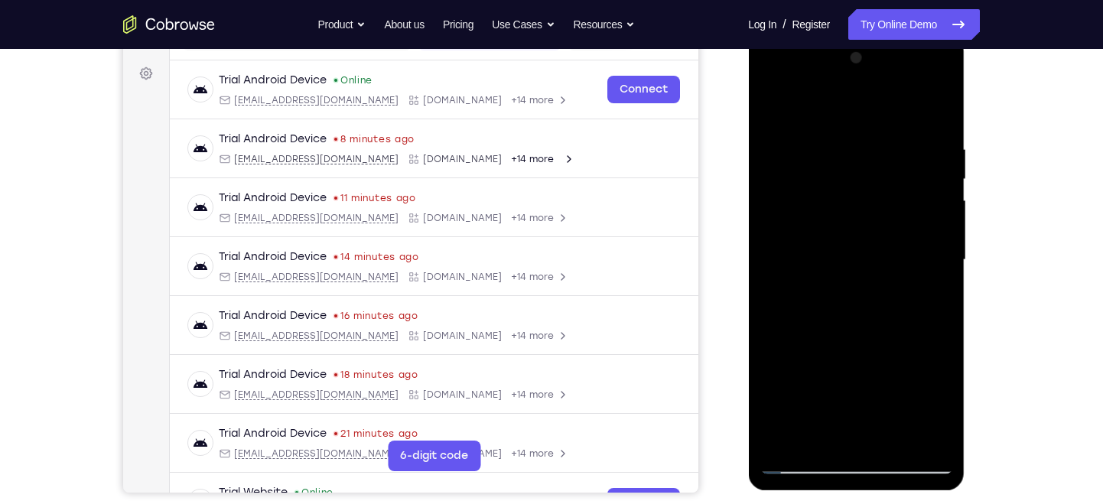
click at [923, 157] on div at bounding box center [855, 260] width 193 height 428
click at [931, 98] on div at bounding box center [855, 260] width 193 height 428
drag, startPoint x: 887, startPoint y: 128, endPoint x: 766, endPoint y: 154, distance: 123.4
click at [766, 154] on div at bounding box center [855, 260] width 193 height 428
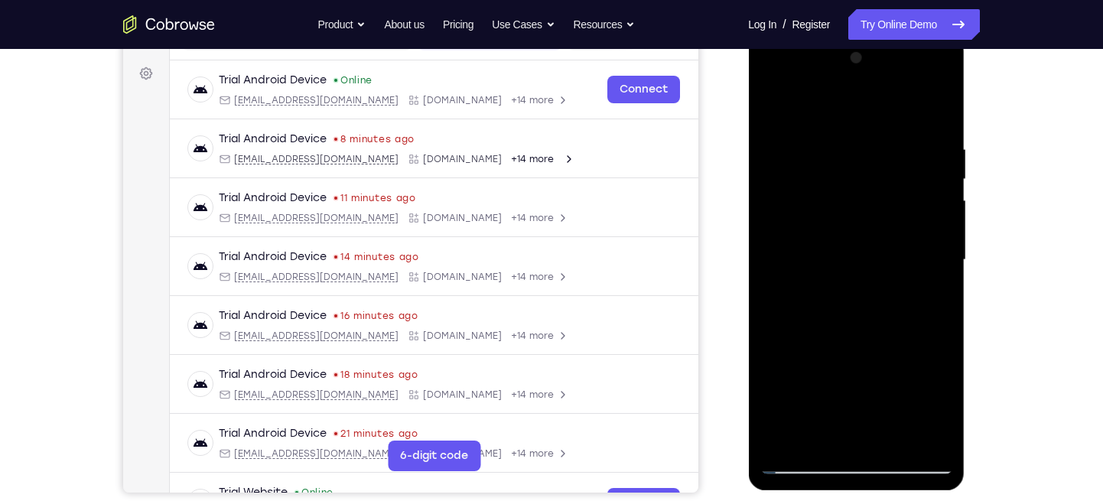
click at [862, 145] on div at bounding box center [855, 260] width 193 height 428
click at [921, 171] on div at bounding box center [855, 260] width 193 height 428
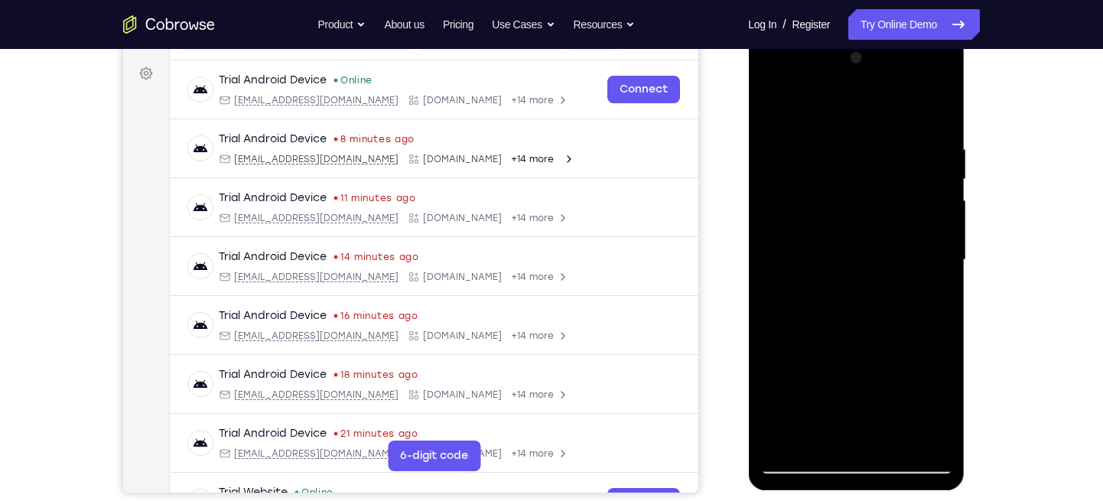
click at [921, 171] on div at bounding box center [855, 260] width 193 height 428
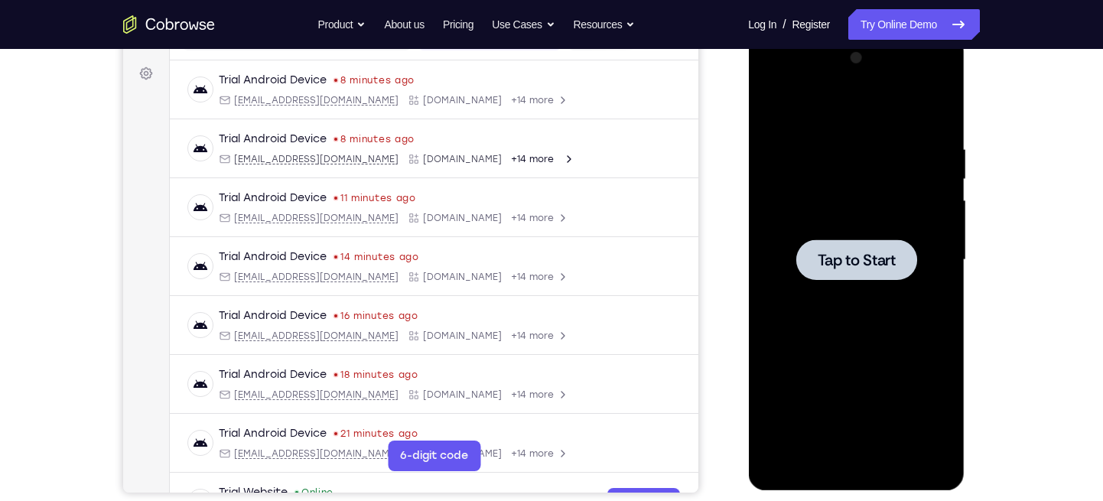
click at [881, 304] on div at bounding box center [855, 260] width 193 height 428
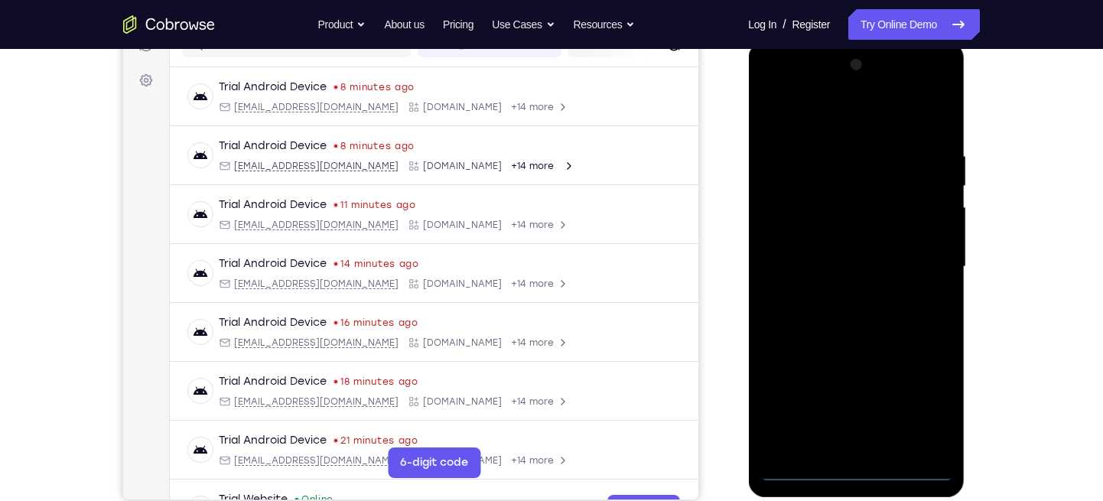
scroll to position [213, 0]
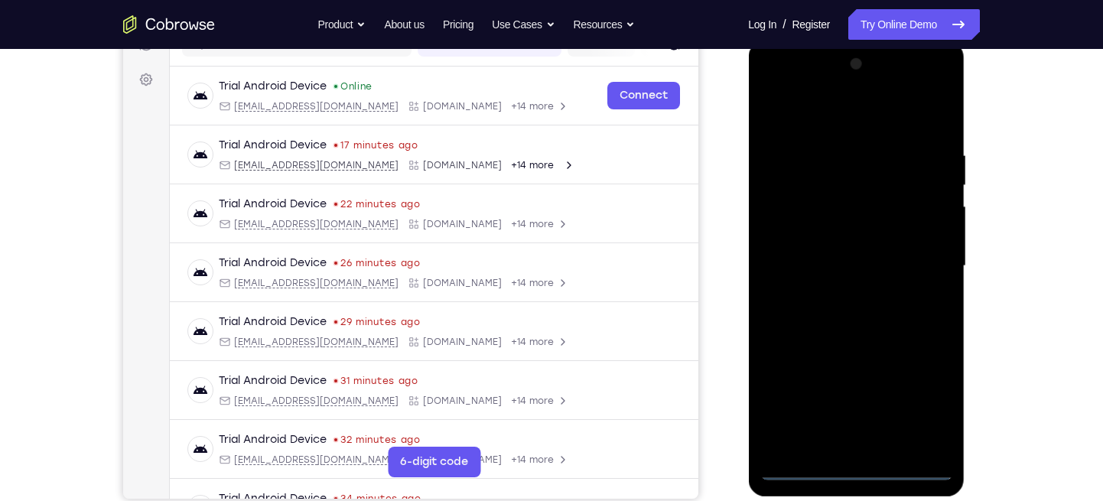
click at [850, 472] on div at bounding box center [855, 266] width 193 height 428
click at [920, 407] on div at bounding box center [855, 266] width 193 height 428
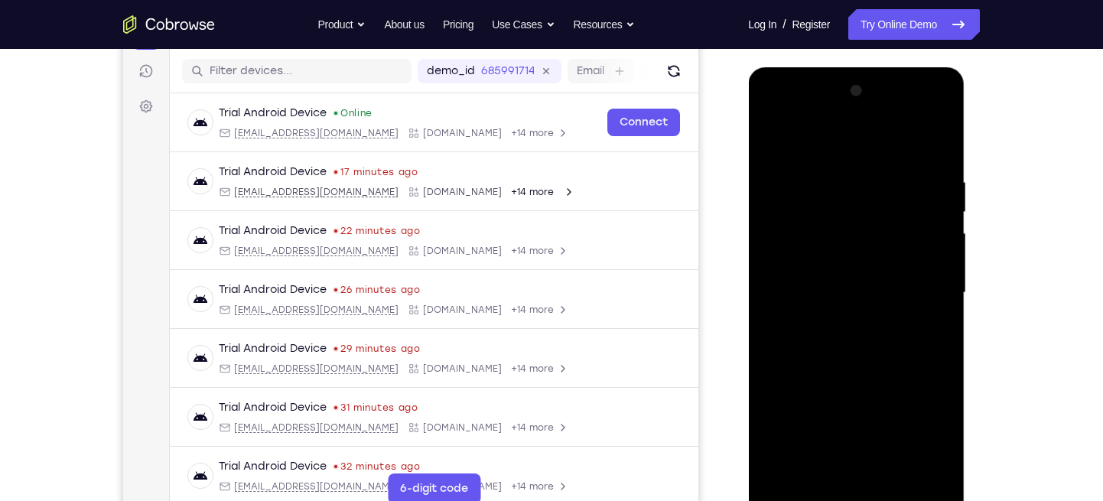
click at [775, 119] on div at bounding box center [855, 293] width 193 height 428
click at [919, 287] on div at bounding box center [855, 293] width 193 height 428
click at [830, 317] on div at bounding box center [855, 293] width 193 height 428
click at [805, 273] on div at bounding box center [855, 293] width 193 height 428
click at [803, 248] on div at bounding box center [855, 293] width 193 height 428
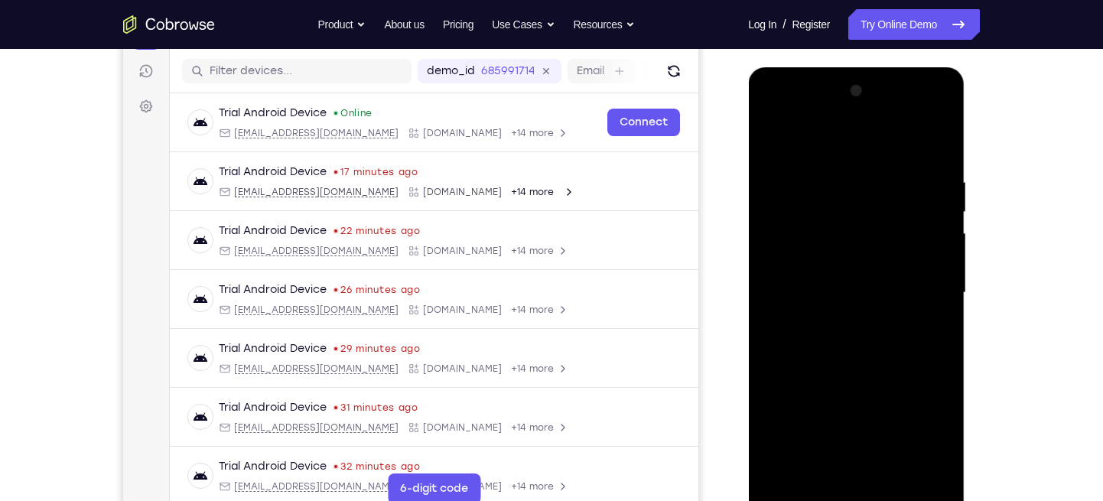
click at [802, 254] on div at bounding box center [855, 293] width 193 height 428
click at [787, 281] on div at bounding box center [855, 293] width 193 height 428
click at [788, 281] on div at bounding box center [855, 293] width 193 height 428
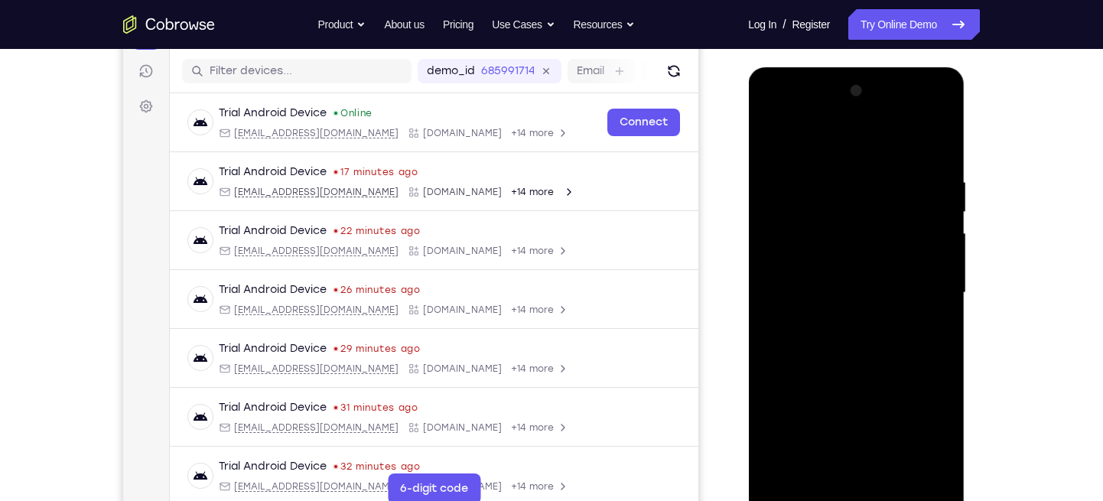
click at [794, 286] on div at bounding box center [855, 293] width 193 height 428
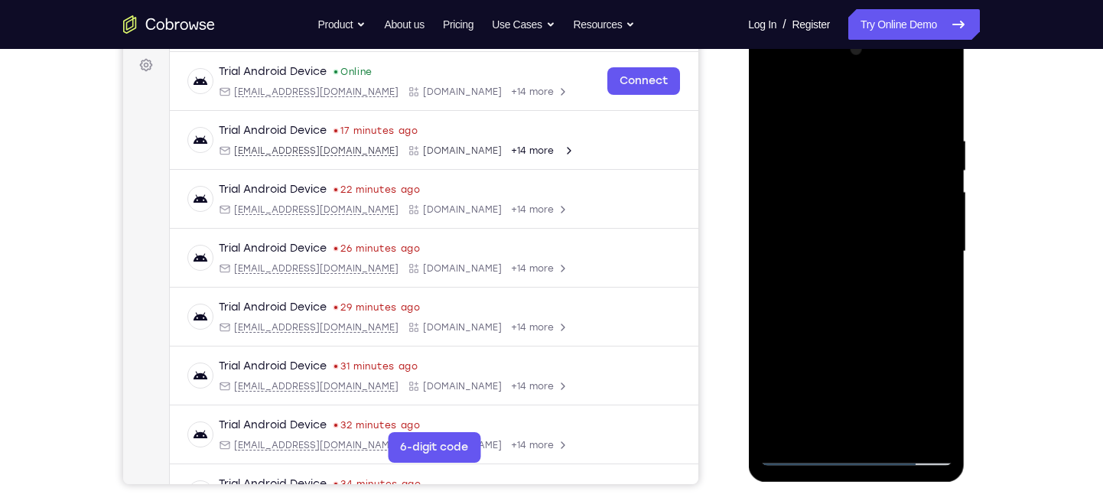
click at [797, 299] on div at bounding box center [855, 251] width 193 height 428
click at [933, 112] on div at bounding box center [855, 251] width 193 height 428
click at [843, 139] on div at bounding box center [855, 251] width 193 height 428
click at [933, 160] on div at bounding box center [855, 251] width 193 height 428
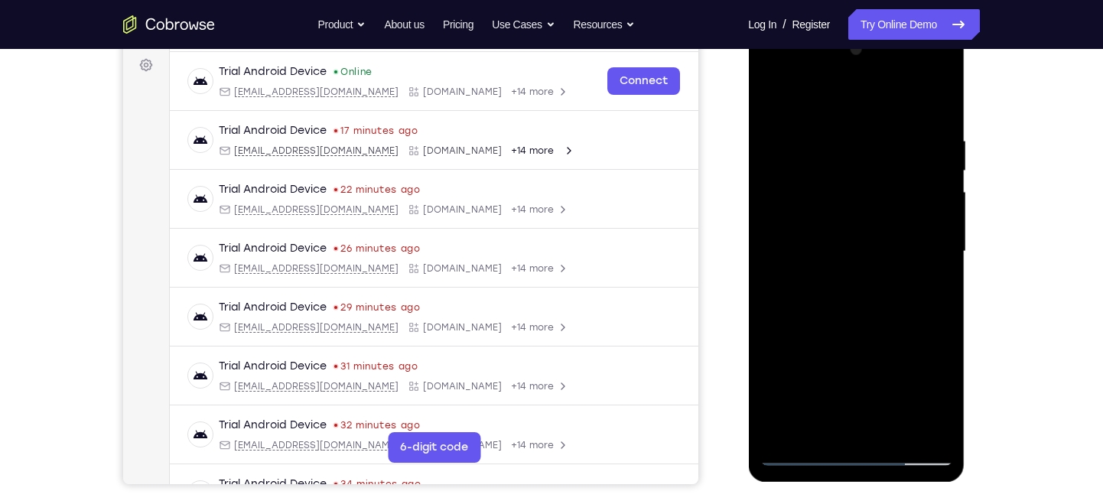
click at [933, 160] on div at bounding box center [855, 251] width 193 height 428
click at [926, 175] on div at bounding box center [855, 251] width 193 height 428
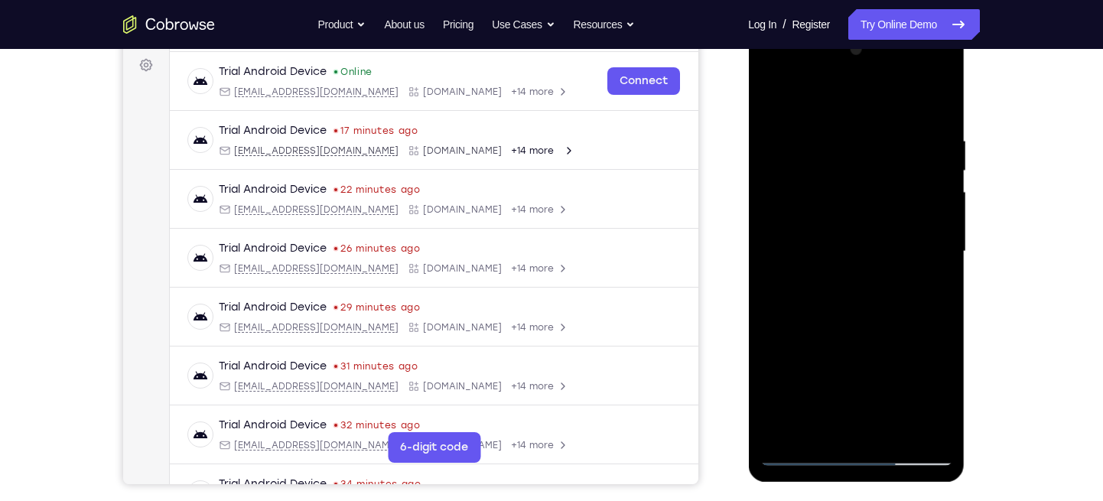
click at [926, 175] on div at bounding box center [855, 251] width 193 height 428
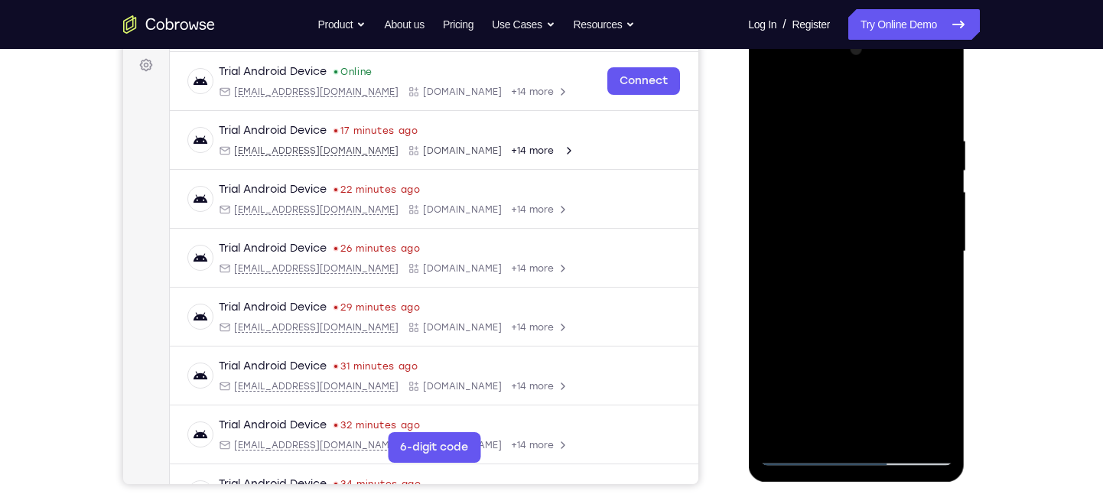
click at [926, 175] on div at bounding box center [855, 251] width 193 height 428
click at [915, 175] on div at bounding box center [855, 251] width 193 height 428
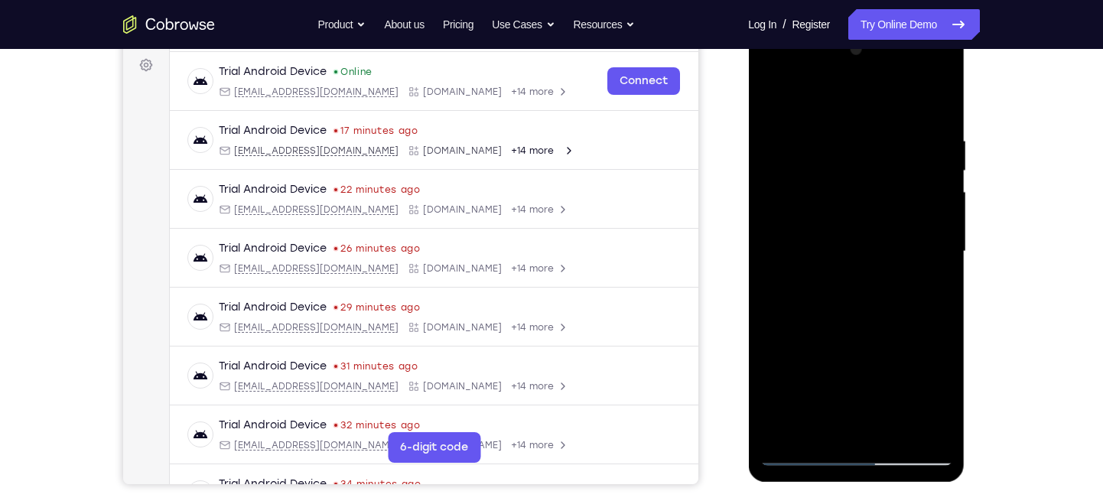
click at [915, 175] on div at bounding box center [855, 251] width 193 height 428
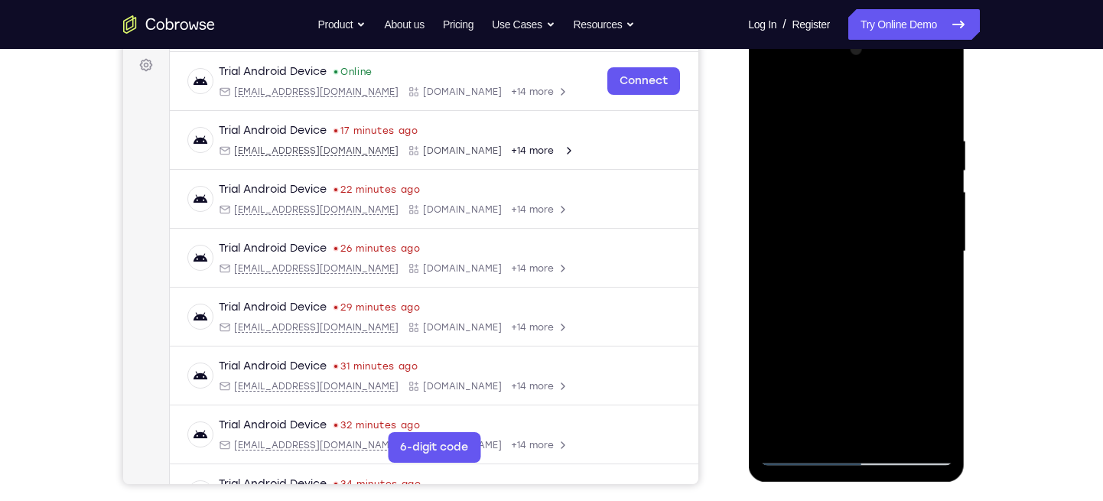
click at [928, 128] on div at bounding box center [855, 251] width 193 height 428
click at [936, 106] on div at bounding box center [855, 251] width 193 height 428
drag, startPoint x: 880, startPoint y: 138, endPoint x: 794, endPoint y: 138, distance: 86.4
click at [794, 138] on div at bounding box center [855, 251] width 193 height 428
drag, startPoint x: 863, startPoint y: 139, endPoint x: 770, endPoint y: 142, distance: 93.3
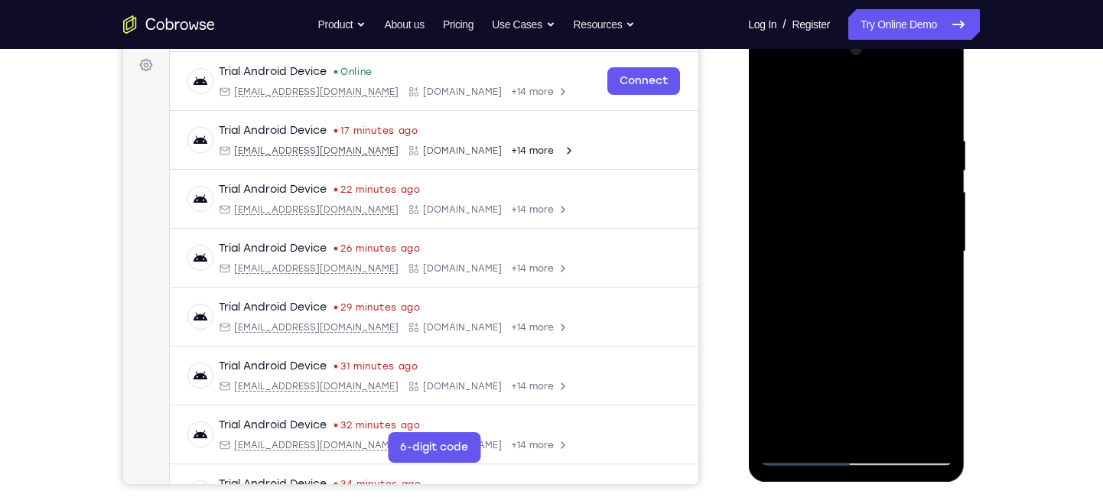
click at [770, 142] on div at bounding box center [855, 251] width 193 height 428
click at [859, 122] on div at bounding box center [855, 251] width 193 height 428
drag, startPoint x: 859, startPoint y: 122, endPoint x: 851, endPoint y: 131, distance: 12.4
click at [851, 131] on div at bounding box center [855, 251] width 193 height 428
click at [937, 104] on div at bounding box center [855, 251] width 193 height 428
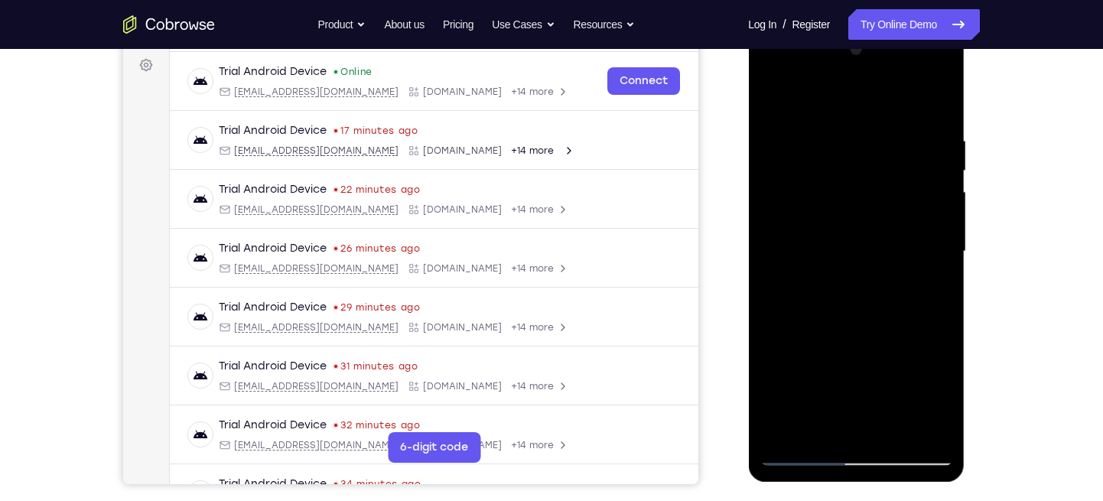
drag, startPoint x: 896, startPoint y: 132, endPoint x: 777, endPoint y: 137, distance: 119.4
click at [777, 137] on div at bounding box center [855, 251] width 193 height 428
drag, startPoint x: 859, startPoint y: 138, endPoint x: 768, endPoint y: 138, distance: 91.8
click at [768, 138] on div at bounding box center [855, 251] width 193 height 428
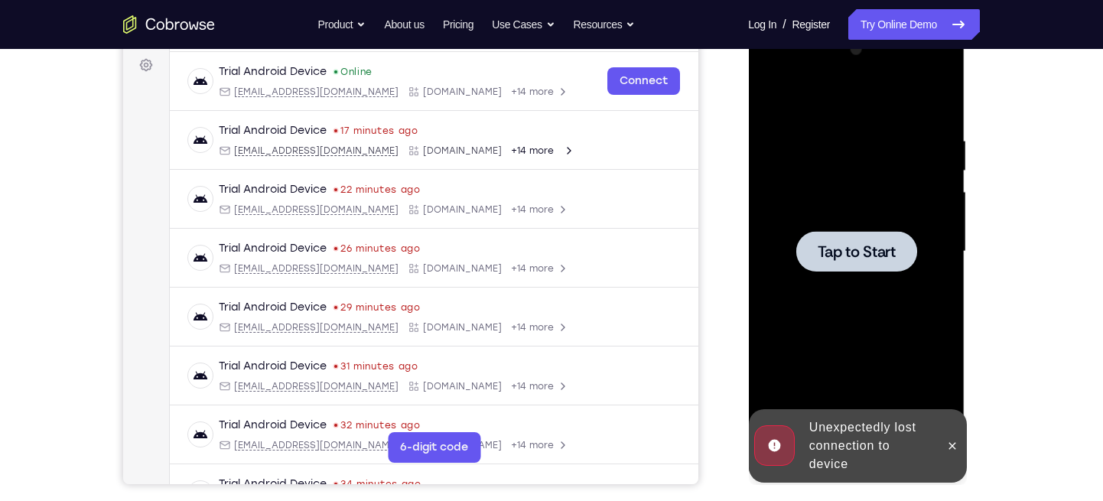
click at [830, 219] on div at bounding box center [855, 251] width 193 height 428
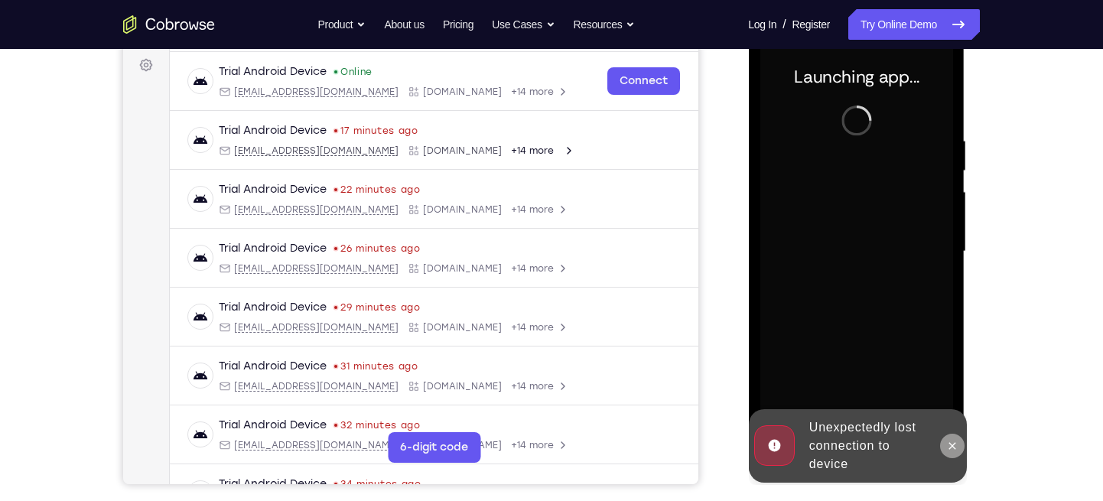
click at [950, 450] on icon at bounding box center [951, 446] width 12 height 12
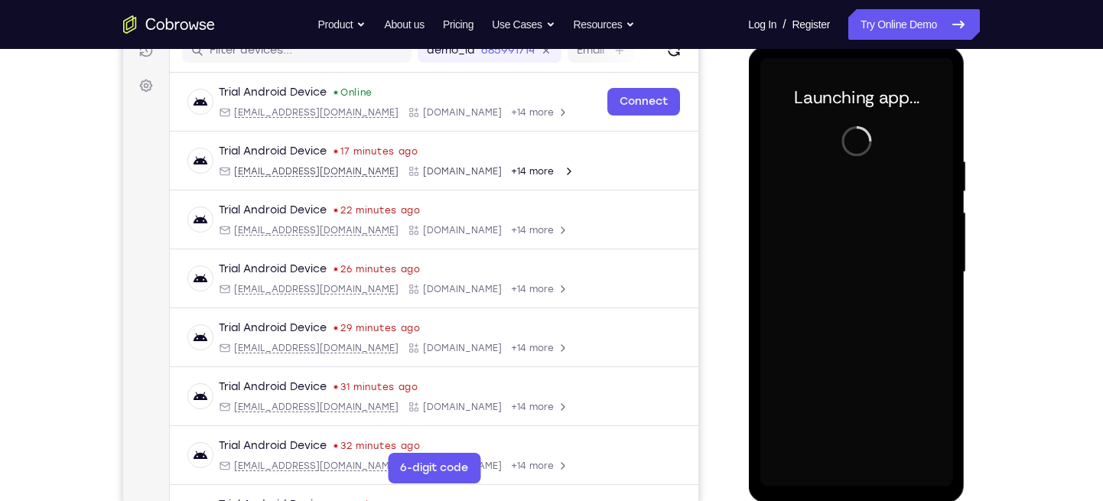
scroll to position [205, 0]
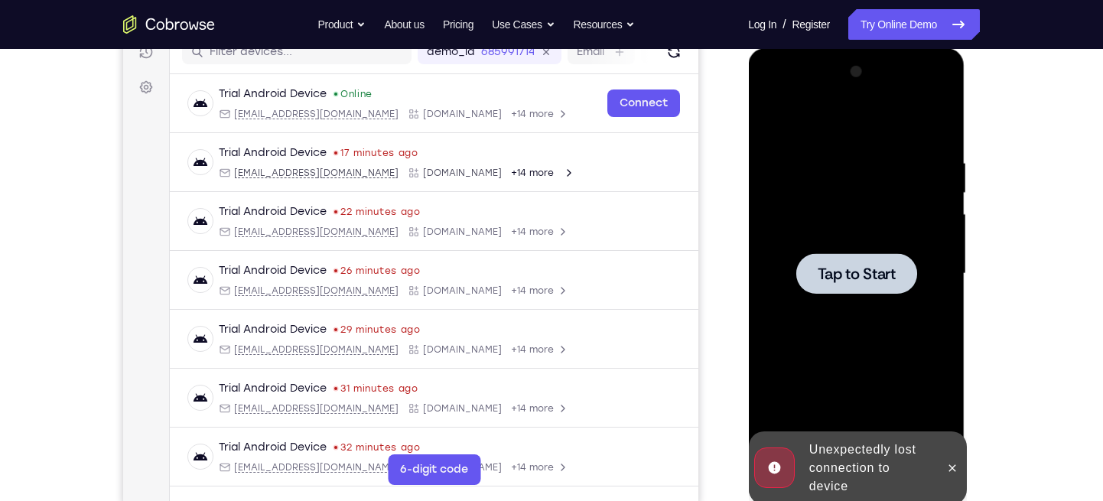
click at [925, 287] on div at bounding box center [855, 274] width 193 height 428
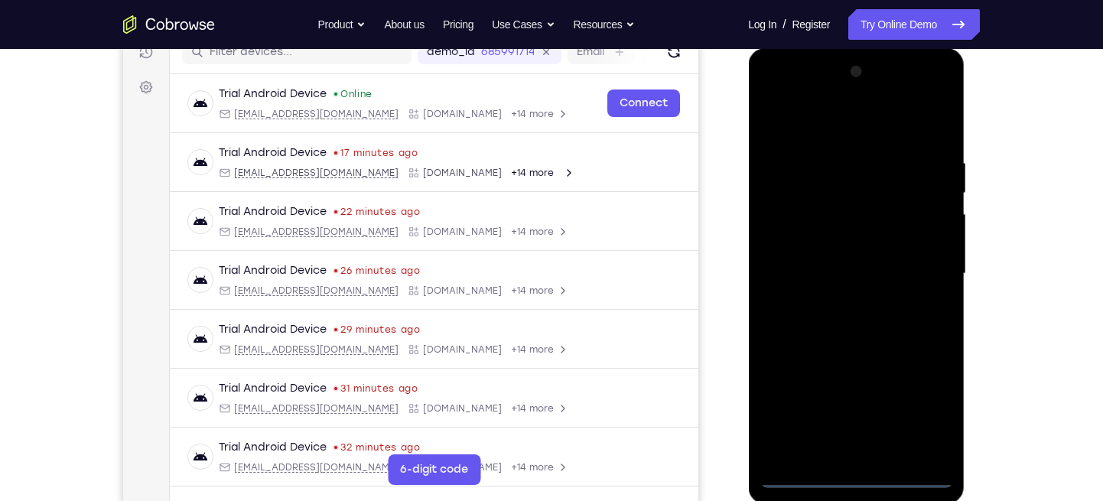
click at [851, 472] on div at bounding box center [855, 274] width 193 height 428
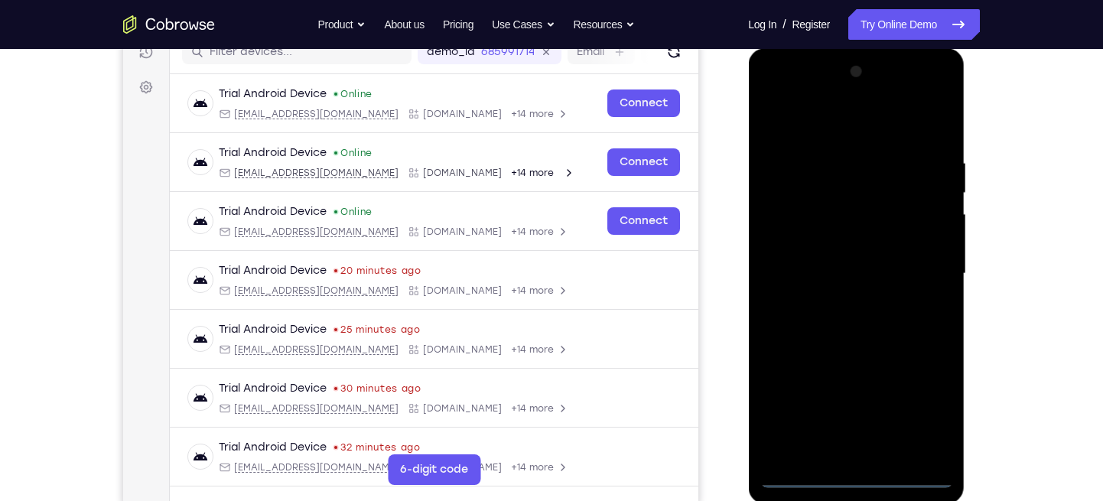
click at [935, 415] on div at bounding box center [855, 274] width 193 height 428
click at [770, 91] on div at bounding box center [855, 274] width 193 height 428
click at [926, 265] on div at bounding box center [855, 274] width 193 height 428
click at [839, 297] on div at bounding box center [855, 274] width 193 height 428
click at [844, 257] on div at bounding box center [855, 274] width 193 height 428
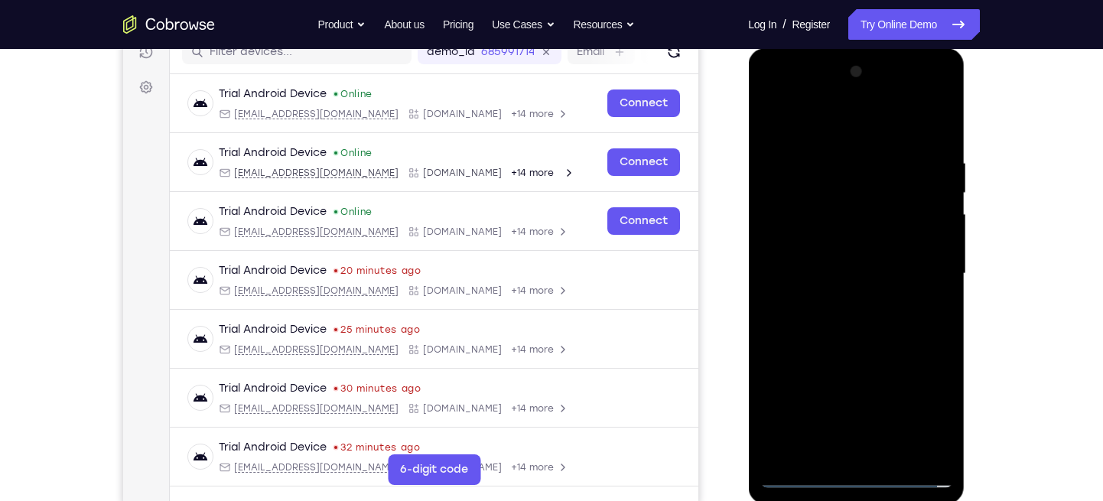
click at [846, 246] on div at bounding box center [855, 274] width 193 height 428
click at [846, 275] on div at bounding box center [855, 274] width 193 height 428
click at [812, 333] on div at bounding box center [855, 274] width 193 height 428
click at [821, 316] on div at bounding box center [855, 274] width 193 height 428
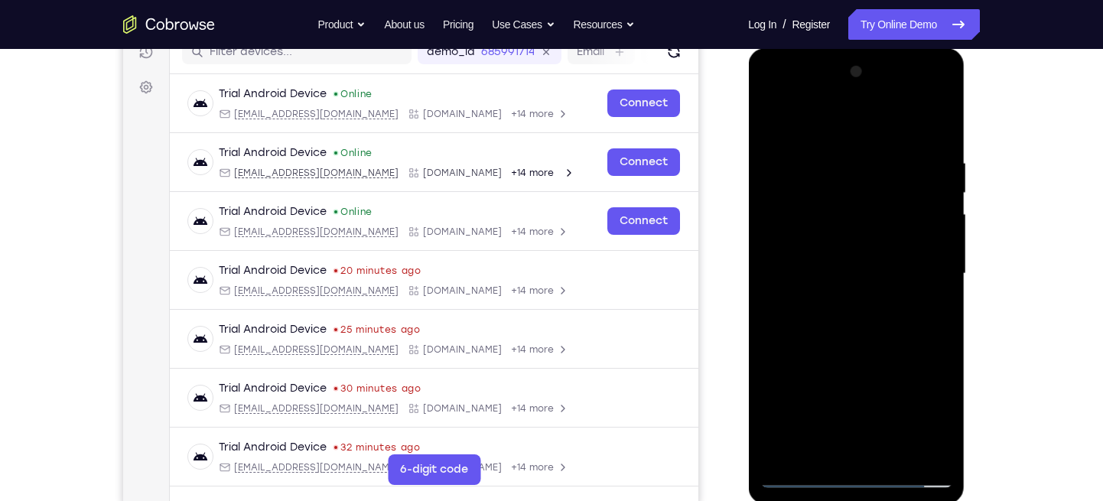
click at [817, 343] on div at bounding box center [855, 274] width 193 height 428
click at [829, 152] on div at bounding box center [855, 274] width 193 height 428
click at [921, 157] on div at bounding box center [855, 274] width 193 height 428
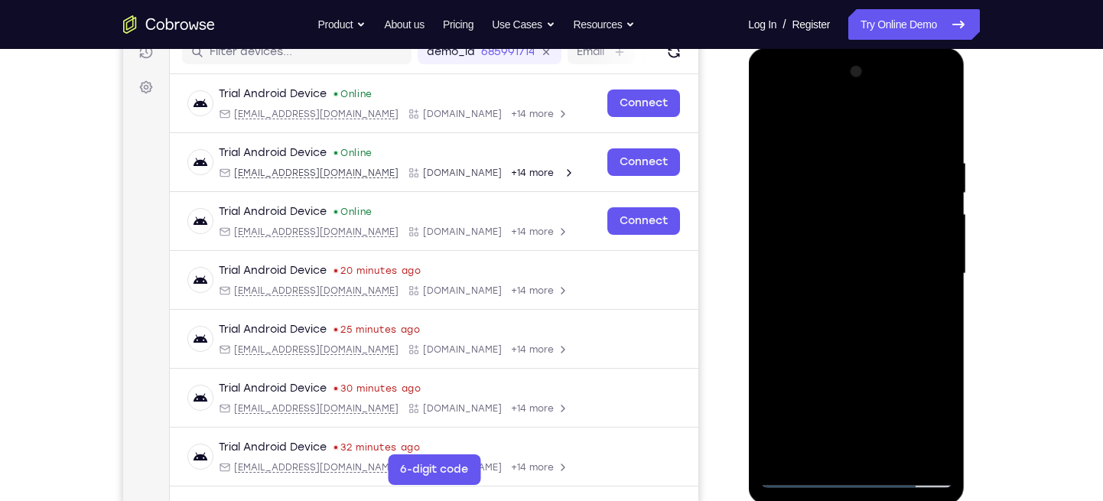
click at [931, 122] on div at bounding box center [855, 274] width 193 height 428
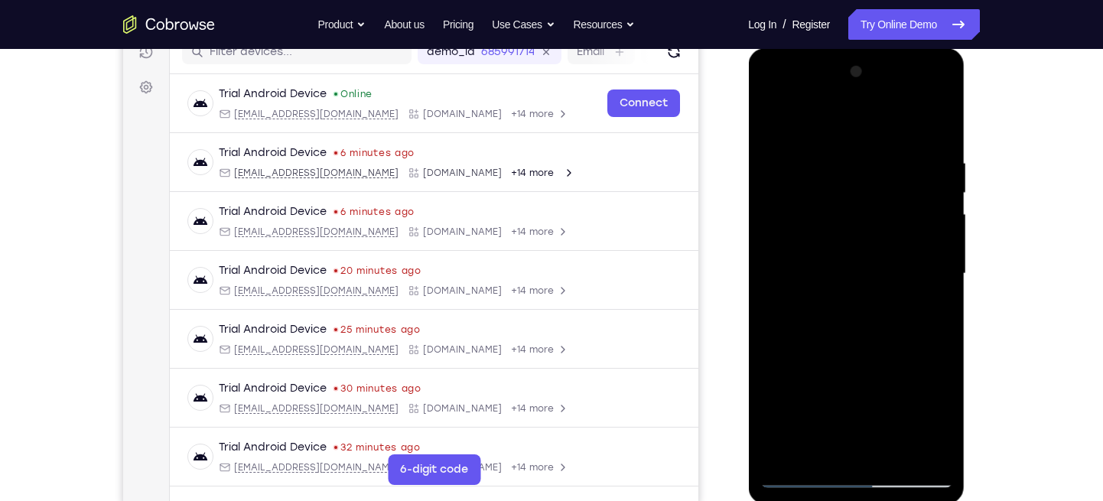
click at [843, 191] on div at bounding box center [855, 274] width 193 height 428
drag, startPoint x: 884, startPoint y: 308, endPoint x: 895, endPoint y: 216, distance: 92.5
click at [895, 216] on div at bounding box center [855, 274] width 193 height 428
drag, startPoint x: 880, startPoint y: 327, endPoint x: 888, endPoint y: 219, distance: 108.1
click at [888, 219] on div at bounding box center [855, 274] width 193 height 428
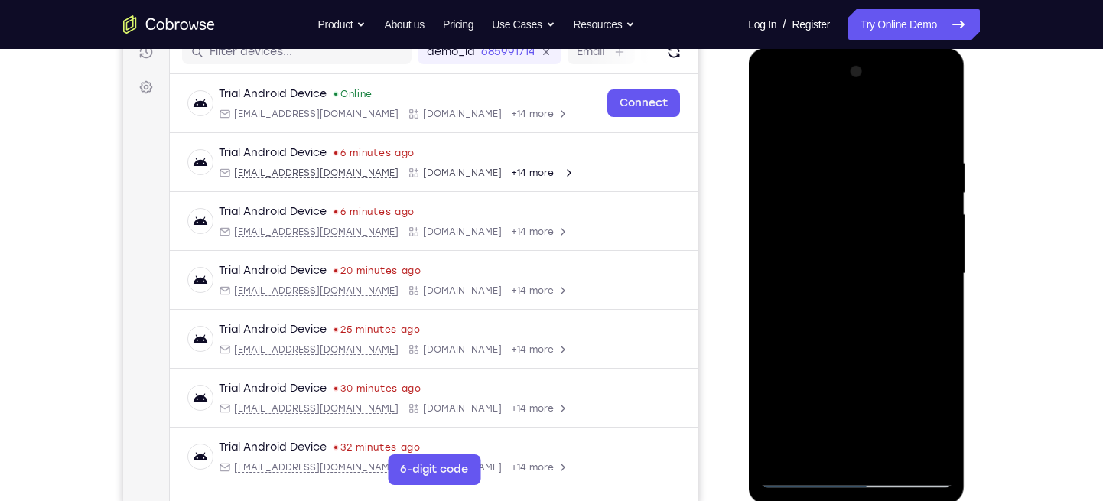
drag, startPoint x: 869, startPoint y: 282, endPoint x: 916, endPoint y: 252, distance: 55.8
click at [916, 252] on div at bounding box center [855, 274] width 193 height 428
drag, startPoint x: 916, startPoint y: 252, endPoint x: 948, endPoint y: 145, distance: 111.8
click at [948, 145] on div at bounding box center [855, 274] width 193 height 428
click at [782, 453] on div at bounding box center [855, 274] width 193 height 428
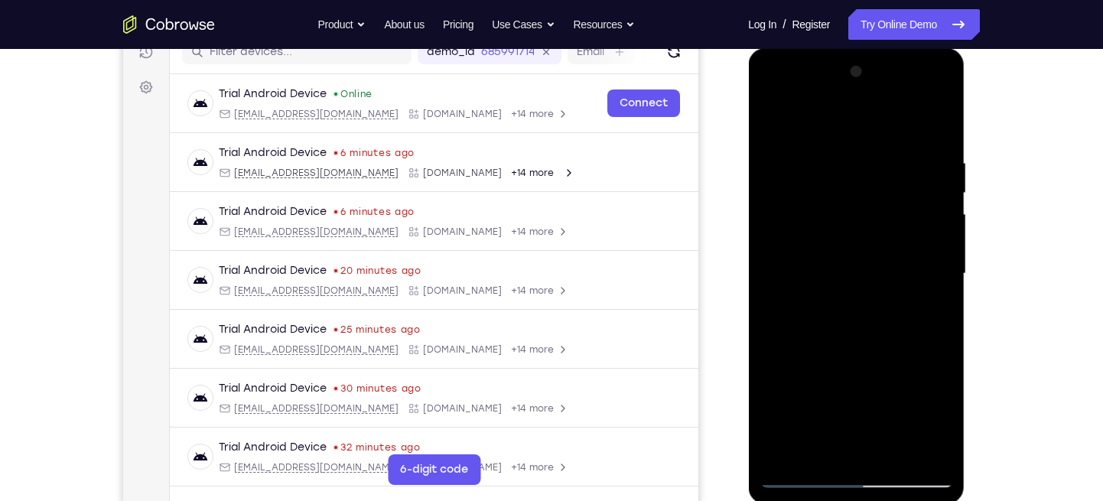
click at [782, 453] on div at bounding box center [855, 274] width 193 height 428
click at [892, 451] on div at bounding box center [855, 274] width 193 height 428
click at [858, 356] on div at bounding box center [855, 274] width 193 height 428
click at [772, 115] on div at bounding box center [855, 274] width 193 height 428
drag, startPoint x: 863, startPoint y: 297, endPoint x: 866, endPoint y: 112, distance: 184.3
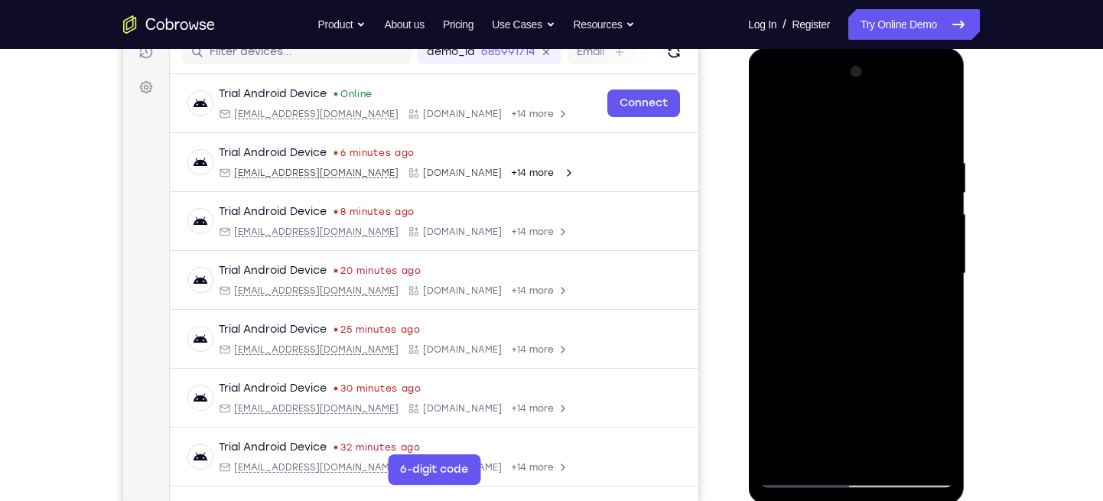
click at [866, 112] on div at bounding box center [855, 274] width 193 height 428
click at [930, 451] on div at bounding box center [855, 274] width 193 height 428
click at [785, 453] on div at bounding box center [855, 274] width 193 height 428
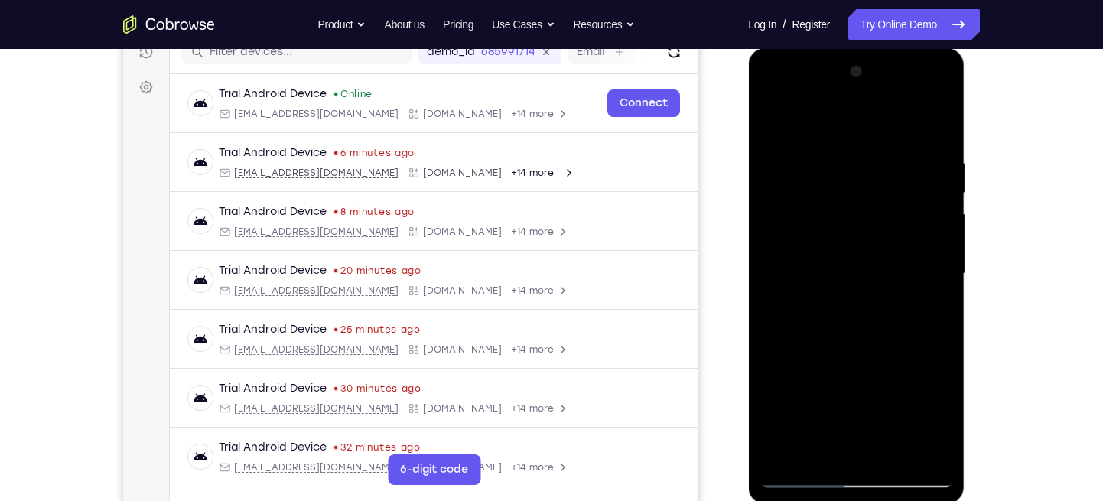
click at [785, 453] on div at bounding box center [855, 274] width 193 height 428
drag, startPoint x: 785, startPoint y: 453, endPoint x: 781, endPoint y: 441, distance: 12.8
click at [781, 441] on div at bounding box center [855, 274] width 193 height 428
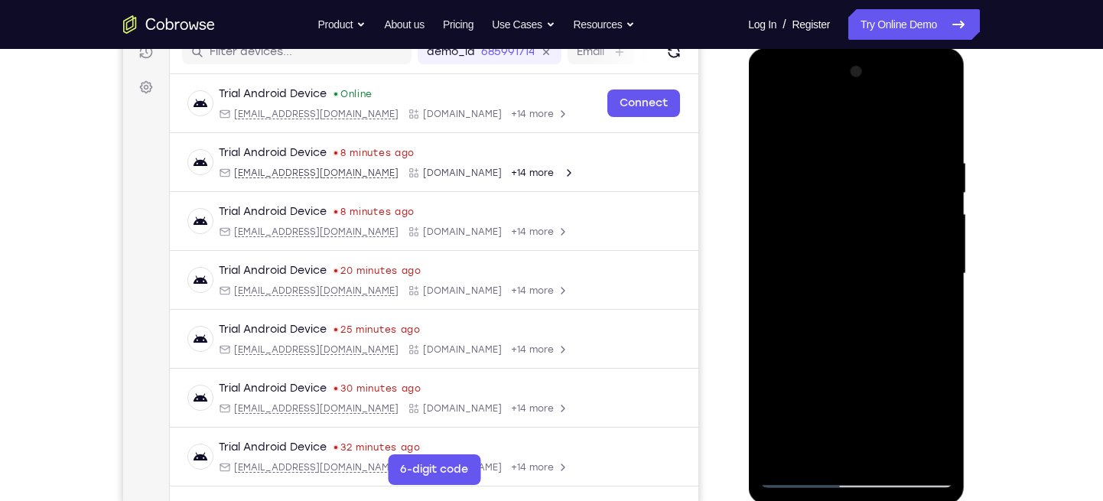
click at [820, 452] on div at bounding box center [855, 274] width 193 height 428
click at [823, 121] on div at bounding box center [855, 274] width 193 height 428
click at [847, 148] on div at bounding box center [855, 274] width 193 height 428
click at [804, 362] on div at bounding box center [855, 274] width 193 height 428
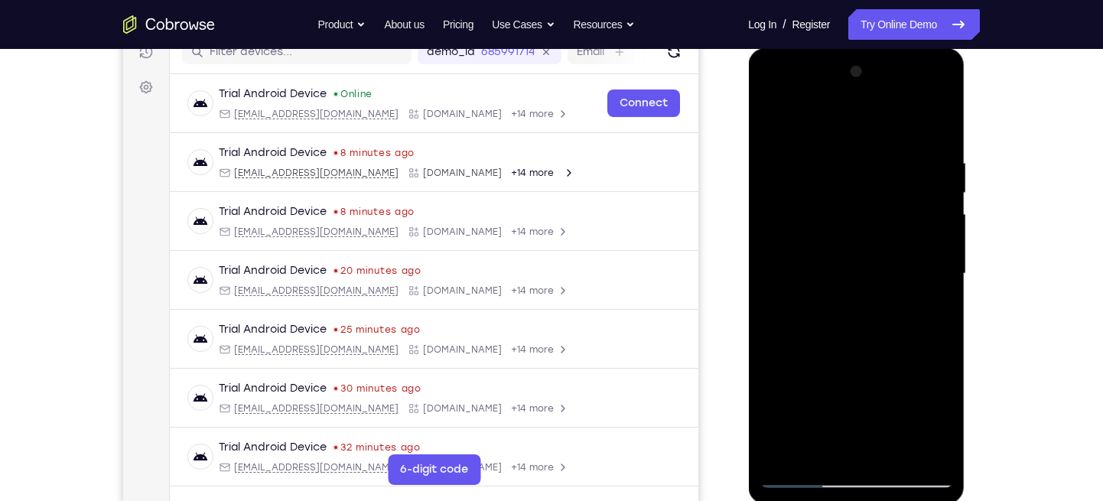
scroll to position [200, 0]
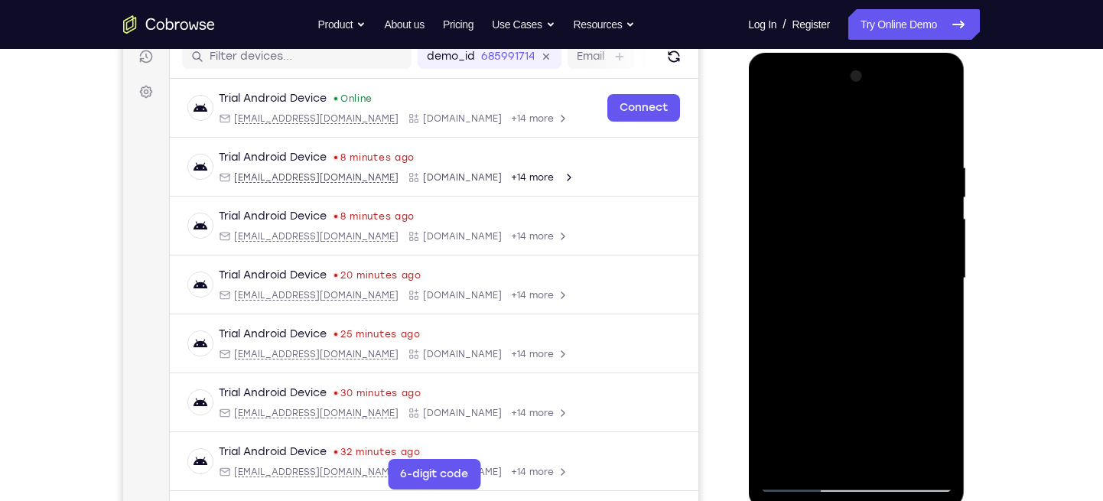
click at [860, 299] on div at bounding box center [855, 278] width 193 height 428
